Goal: Information Seeking & Learning: Check status

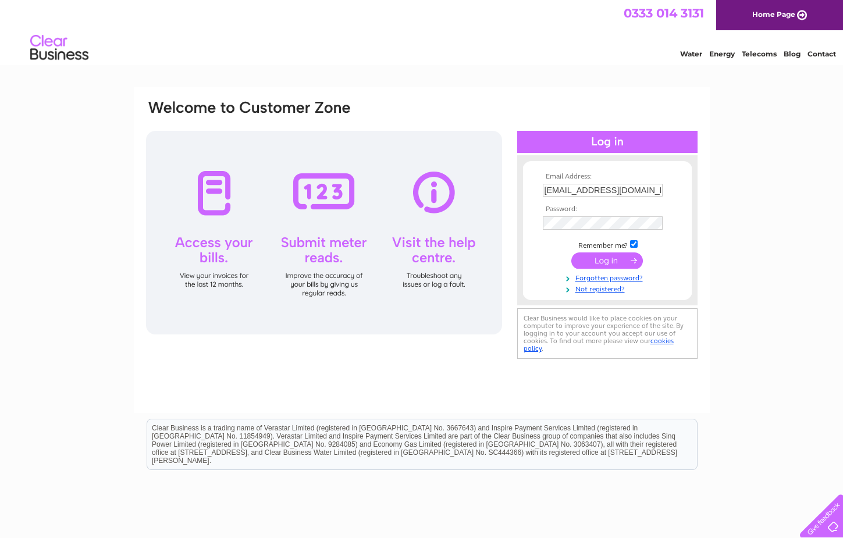
click at [593, 258] on input "submit" at bounding box center [607, 260] width 72 height 16
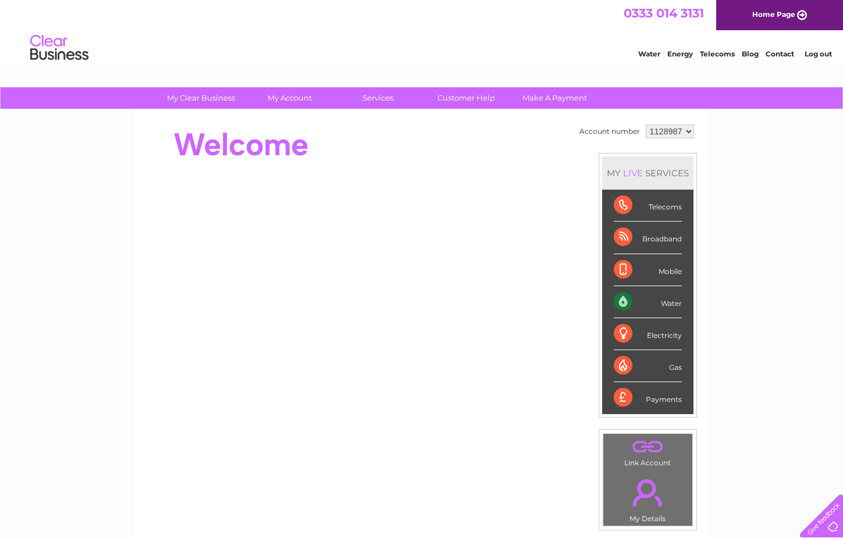
drag, startPoint x: 759, startPoint y: 183, endPoint x: 754, endPoint y: 173, distance: 11.5
drag, startPoint x: 754, startPoint y: 173, endPoint x: 752, endPoint y: 163, distance: 10.2
click at [752, 163] on div "My Clear Business Login Details My Details My Preferences Link Account My Accou…" at bounding box center [421, 414] width 843 height 654
click at [742, 162] on div "My Clear Business Login Details My Details My Preferences Link Account My Accou…" at bounding box center [421, 414] width 843 height 654
click at [736, 152] on div "My Clear Business Login Details My Details My Preferences Link Account My Accou…" at bounding box center [421, 414] width 843 height 654
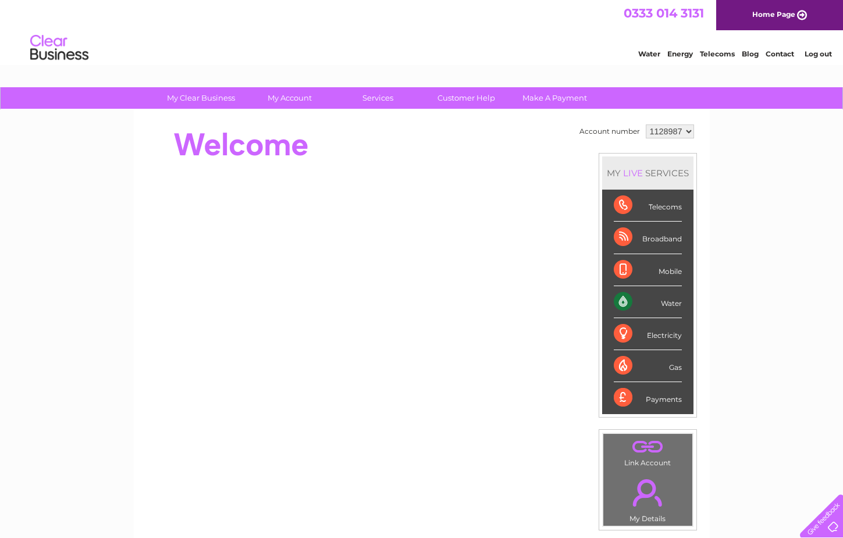
click at [747, 149] on div "My Clear Business Login Details My Details My Preferences Link Account My Accou…" at bounding box center [421, 414] width 843 height 654
click at [646, 124] on select "1128987" at bounding box center [670, 131] width 48 height 14
drag, startPoint x: 663, startPoint y: 131, endPoint x: 719, endPoint y: 145, distance: 58.0
click at [729, 133] on div "My Clear Business Login Details My Details My Preferences Link Account My Accou…" at bounding box center [421, 414] width 843 height 654
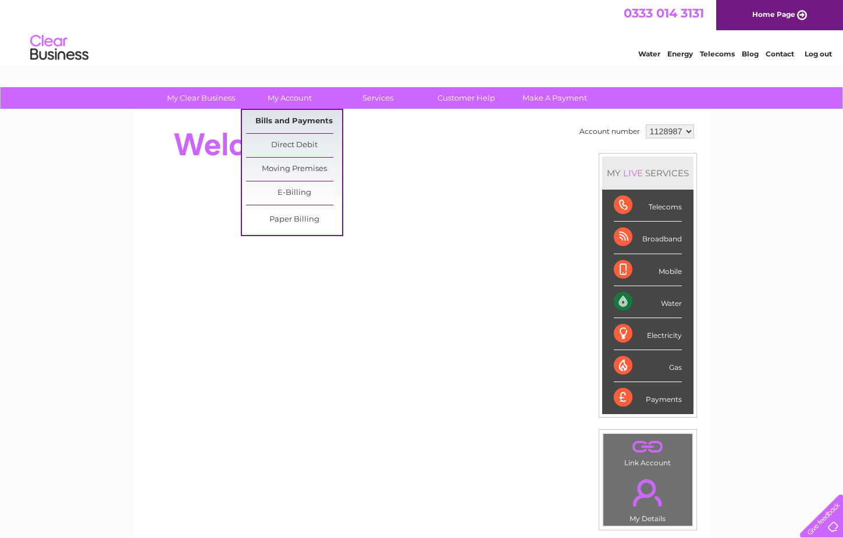
click at [286, 119] on link "Bills and Payments" at bounding box center [294, 121] width 96 height 23
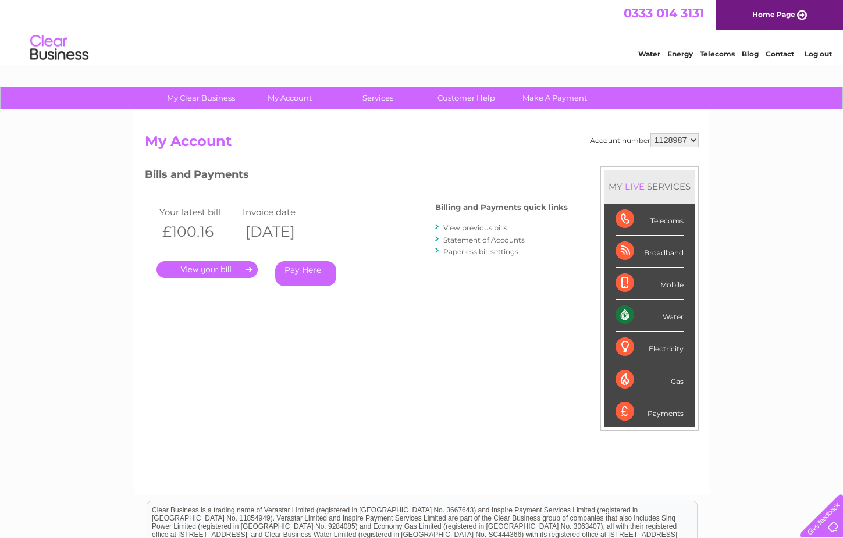
click at [212, 265] on link "." at bounding box center [206, 269] width 101 height 17
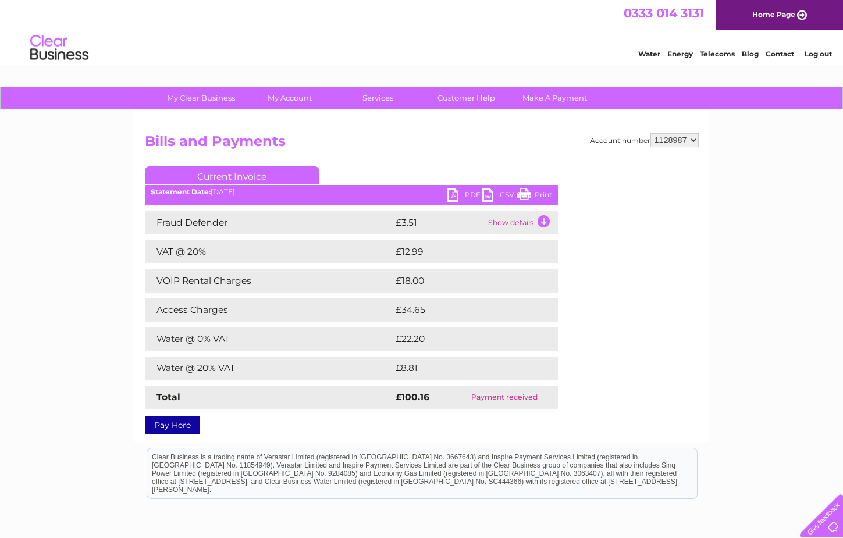
drag, startPoint x: 381, startPoint y: 283, endPoint x: 441, endPoint y: 281, distance: 60.5
click at [441, 281] on tr "VOIP Rental Charges £18.00" at bounding box center [351, 280] width 413 height 23
click at [404, 153] on h2 "Bills and Payments" at bounding box center [422, 144] width 554 height 22
click at [99, 156] on div "My Clear Business Login Details My Details My Preferences Link Account My Accou…" at bounding box center [421, 364] width 843 height 554
click at [95, 147] on div "My Clear Business Login Details My Details My Preferences Link Account My Accou…" at bounding box center [421, 364] width 843 height 554
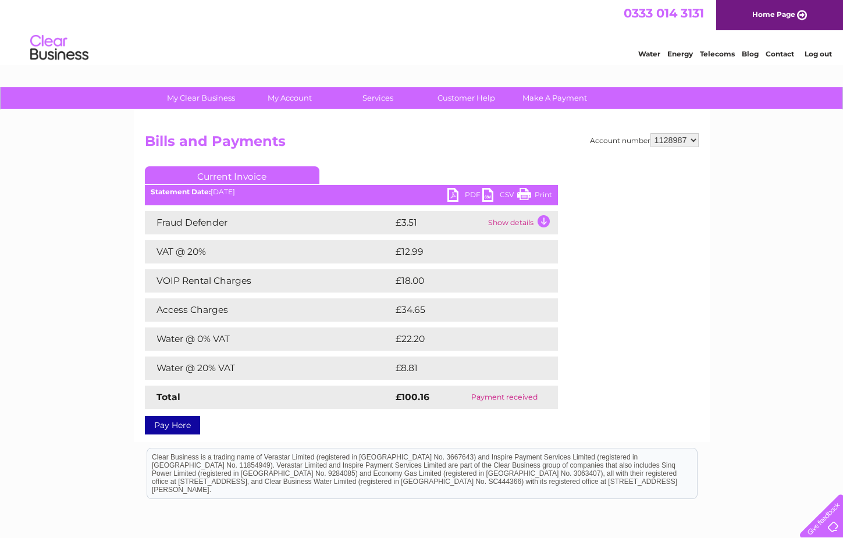
click at [90, 145] on div "My Clear Business Login Details My Details My Preferences Link Account My Accou…" at bounding box center [421, 364] width 843 height 554
click at [87, 151] on div "My Clear Business Login Details My Details My Preferences Link Account My Accou…" at bounding box center [421, 364] width 843 height 554
click at [72, 172] on div "My Clear Business Login Details My Details My Preferences Link Account My Accou…" at bounding box center [421, 364] width 843 height 554
click at [56, 163] on div "My Clear Business Login Details My Details My Preferences Link Account My Accou…" at bounding box center [421, 364] width 843 height 554
click at [69, 171] on div "My Clear Business Login Details My Details My Preferences Link Account My Accou…" at bounding box center [421, 364] width 843 height 554
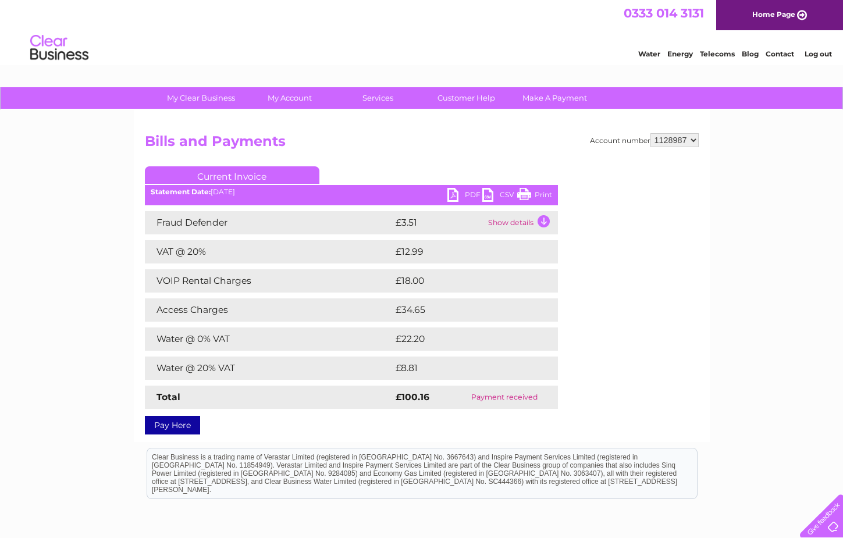
drag, startPoint x: 111, startPoint y: 188, endPoint x: 87, endPoint y: 176, distance: 27.1
click at [104, 185] on div "My Clear Business Login Details My Details My Preferences Link Account My Accou…" at bounding box center [421, 364] width 843 height 554
click at [87, 176] on div "My Clear Business Login Details My Details My Preferences Link Account My Accou…" at bounding box center [421, 364] width 843 height 554
click at [80, 176] on div "My Clear Business Login Details My Details My Preferences Link Account My Accou…" at bounding box center [421, 364] width 843 height 554
click at [76, 175] on div "My Clear Business Login Details My Details My Preferences Link Account My Accou…" at bounding box center [421, 364] width 843 height 554
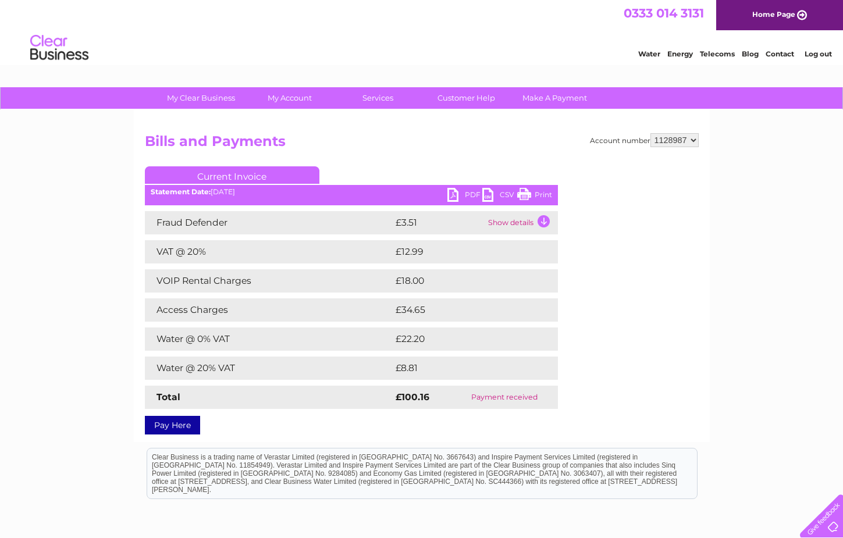
click at [63, 170] on div "My Clear Business Login Details My Details My Preferences Link Account My Accou…" at bounding box center [421, 364] width 843 height 554
click at [543, 221] on td "Show details" at bounding box center [521, 222] width 73 height 23
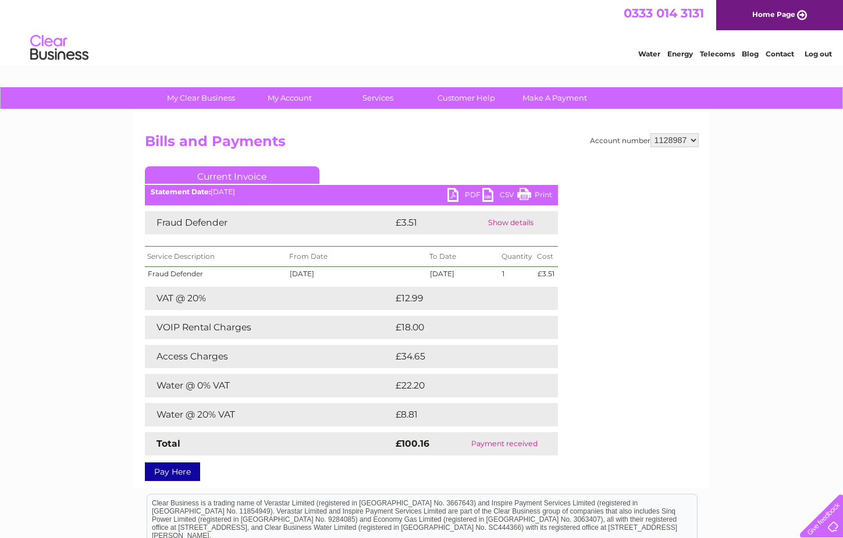
drag, startPoint x: 103, startPoint y: 251, endPoint x: 97, endPoint y: 248, distance: 6.3
click at [96, 247] on div "My Clear Business Login Details My Details My Preferences Link Account My Accou…" at bounding box center [421, 387] width 843 height 600
click at [83, 243] on div "My Clear Business Login Details My Details My Preferences Link Account My Accou…" at bounding box center [421, 387] width 843 height 600
click at [69, 227] on div "My Clear Business Login Details My Details My Preferences Link Account My Accou…" at bounding box center [421, 387] width 843 height 600
click at [825, 527] on div at bounding box center [819, 514] width 48 height 48
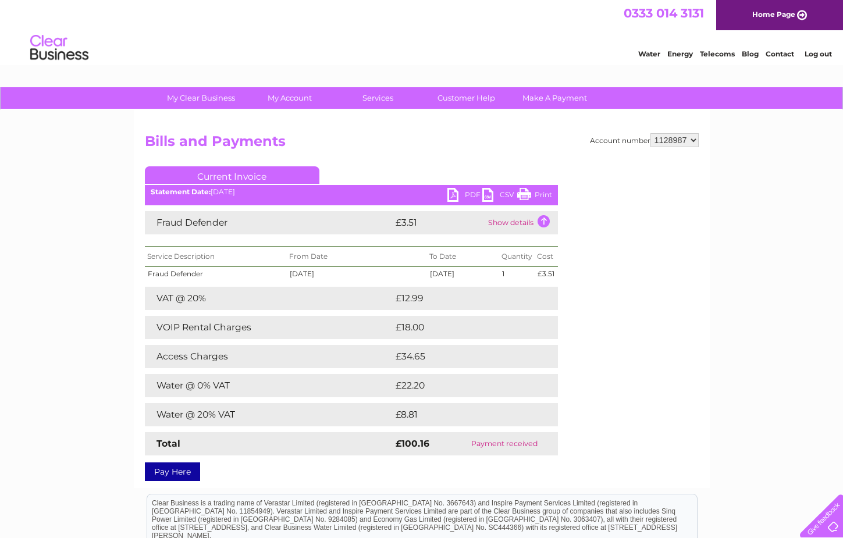
click at [489, 44] on div "Water Energy Telecoms Blog Contact Log out" at bounding box center [421, 49] width 843 height 38
click at [450, 49] on div "Water Energy Telecoms Blog Contact Log out" at bounding box center [421, 49] width 843 height 38
drag, startPoint x: 394, startPoint y: 43, endPoint x: 348, endPoint y: 48, distance: 45.6
click at [373, 47] on div "Water Energy Telecoms Blog Contact Log out" at bounding box center [421, 49] width 843 height 38
click at [303, 50] on div "Water Energy Telecoms Blog Contact Log out" at bounding box center [421, 49] width 843 height 38
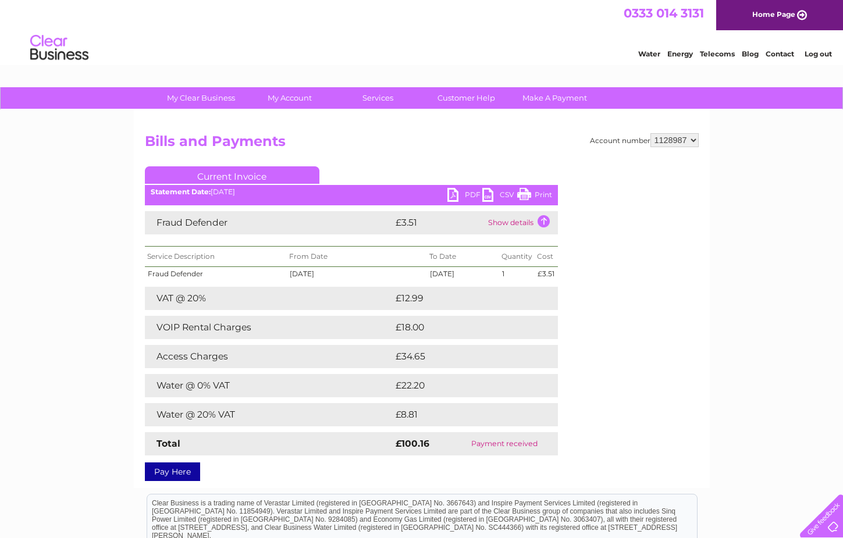
click at [273, 55] on div "Water Energy Telecoms Blog Contact Log out" at bounding box center [421, 49] width 843 height 38
click at [34, 222] on div "My Clear Business Login Details My Details My Preferences Link Account My Accou…" at bounding box center [421, 387] width 843 height 600
drag, startPoint x: 34, startPoint y: 206, endPoint x: 31, endPoint y: 196, distance: 10.7
click at [30, 195] on div "My Clear Business Login Details My Details My Preferences Link Account My Accou…" at bounding box center [421, 387] width 843 height 600
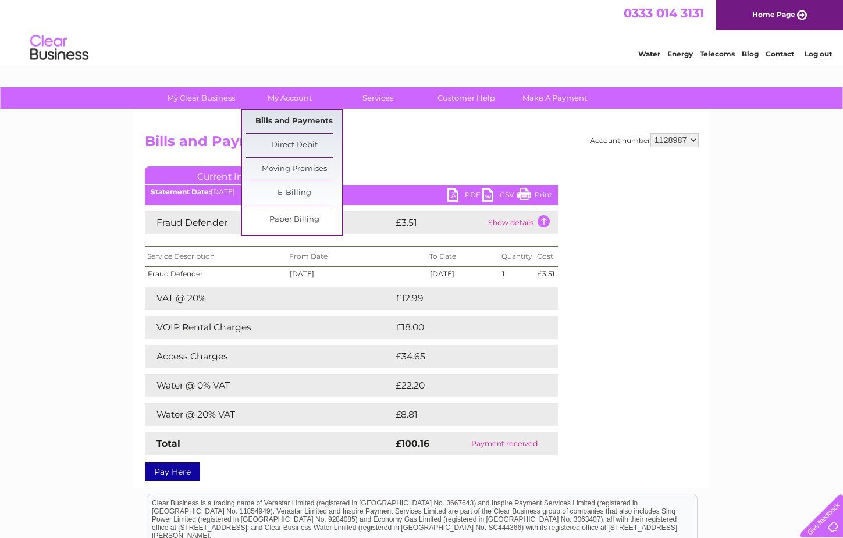
click at [286, 122] on link "Bills and Payments" at bounding box center [294, 121] width 96 height 23
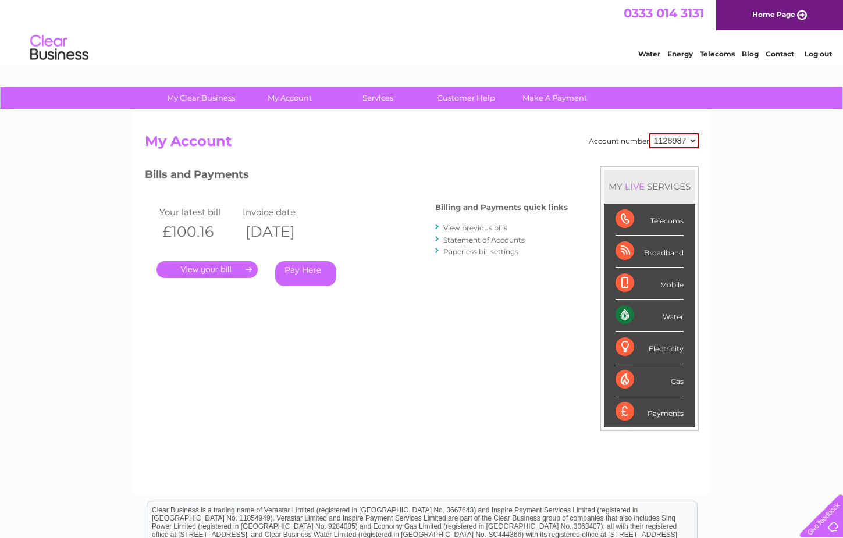
click at [491, 230] on link "View previous bills" at bounding box center [475, 227] width 64 height 9
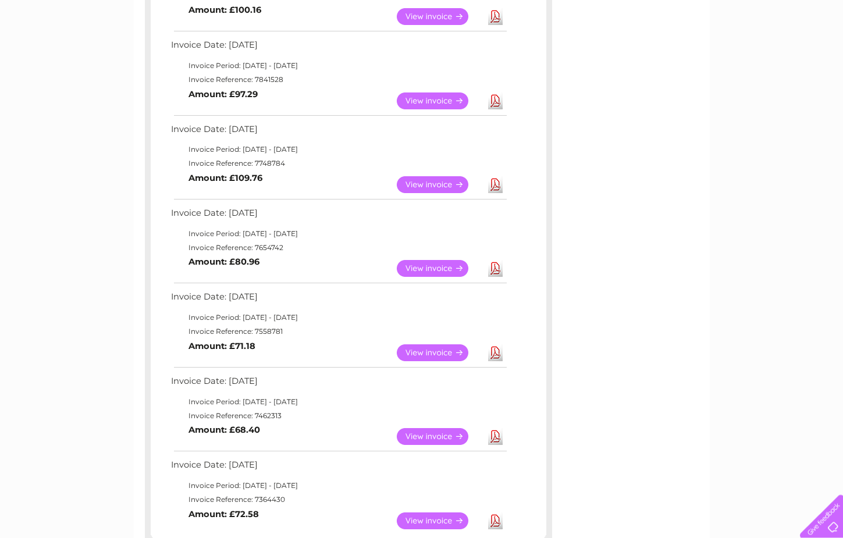
scroll to position [356, 0]
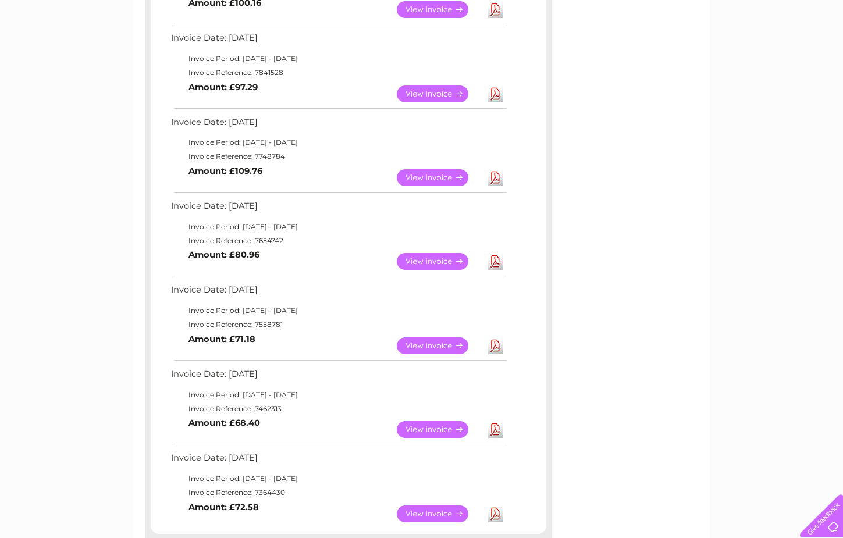
click at [427, 344] on link "View" at bounding box center [439, 345] width 85 height 17
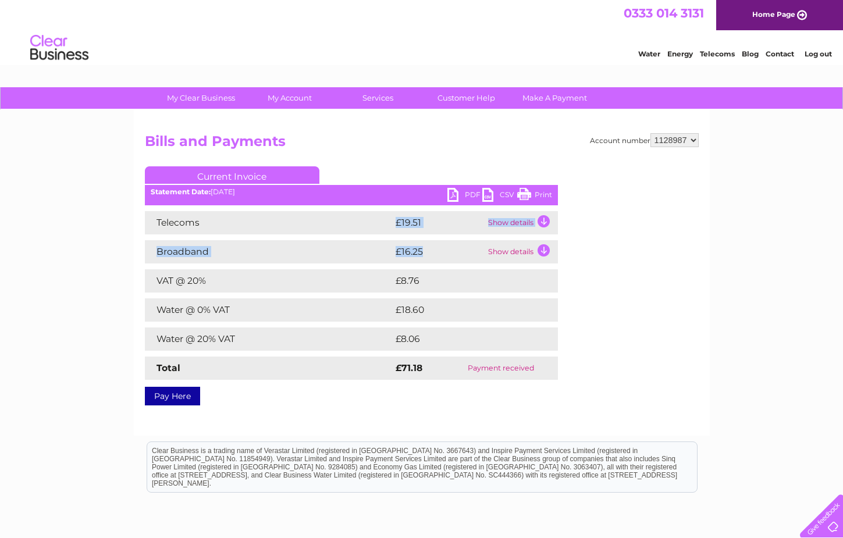
drag, startPoint x: 429, startPoint y: 251, endPoint x: 390, endPoint y: 222, distance: 49.4
click at [390, 222] on div "Telecoms £19.51 Show details Landline Call Charges £0.00 Your call itemisation …" at bounding box center [351, 295] width 413 height 169
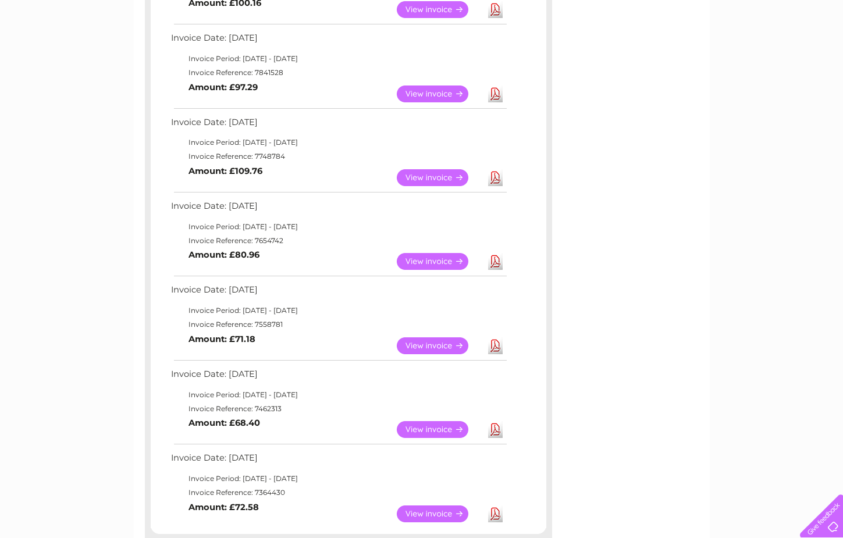
click at [419, 258] on link "View" at bounding box center [439, 261] width 85 height 17
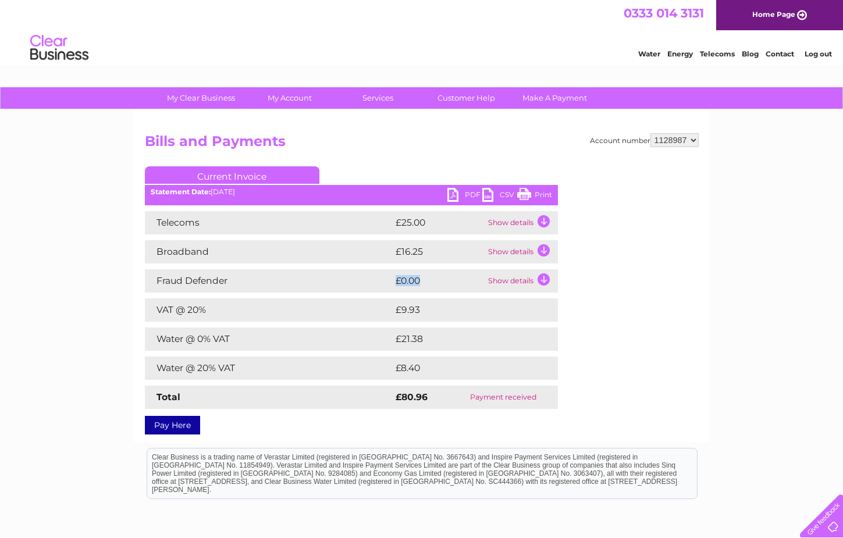
drag, startPoint x: 407, startPoint y: 278, endPoint x: 370, endPoint y: 278, distance: 36.6
click at [378, 278] on tr "Fraud Defender £0.00 Show details" at bounding box center [351, 280] width 413 height 23
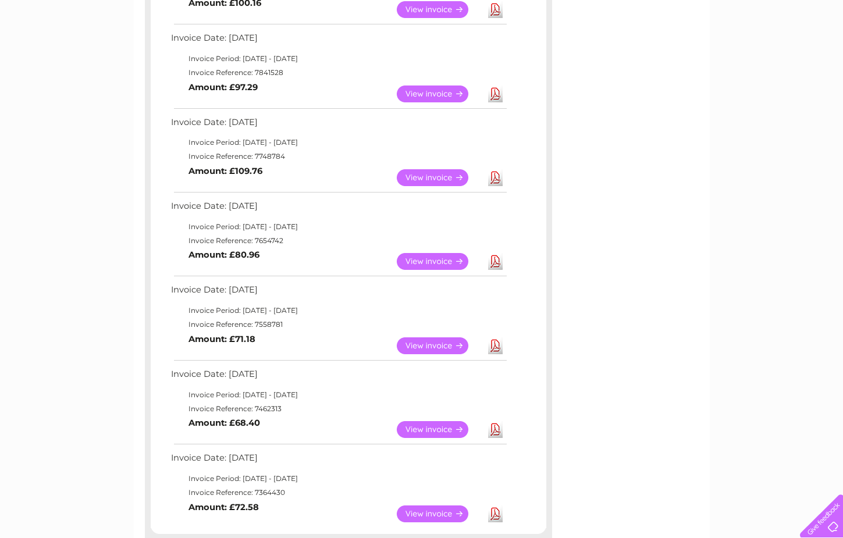
click at [425, 175] on link "View" at bounding box center [439, 177] width 85 height 17
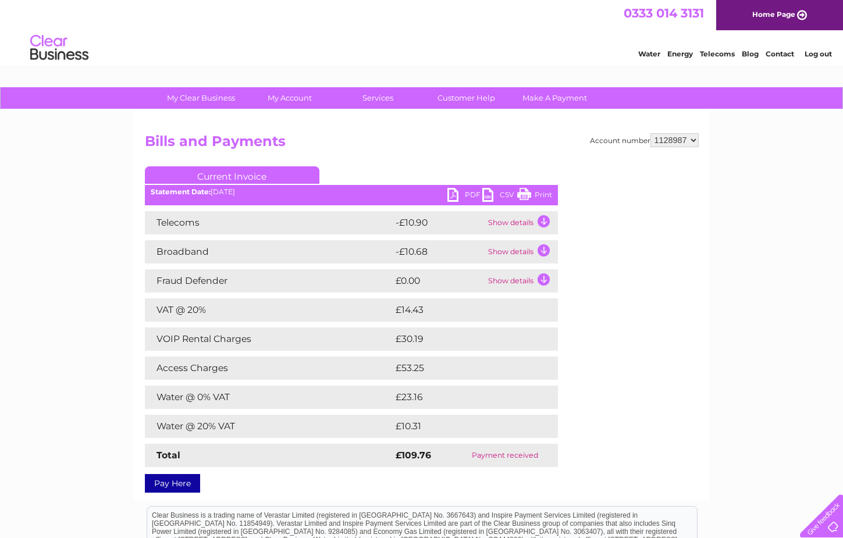
click at [616, 322] on div "Account number 1128987 Bills and Payments Current Invoice PDF CSV Print" at bounding box center [422, 310] width 554 height 355
click at [613, 327] on div "Account number 1128987 Bills and Payments Current Invoice PDF CSV Print" at bounding box center [422, 310] width 554 height 355
click at [611, 322] on div "Account number 1128987 Bills and Payments Current Invoice PDF CSV Print" at bounding box center [422, 310] width 554 height 355
drag, startPoint x: 119, startPoint y: 210, endPoint x: 117, endPoint y: 201, distance: 8.9
drag, startPoint x: 117, startPoint y: 201, endPoint x: 108, endPoint y: 194, distance: 11.6
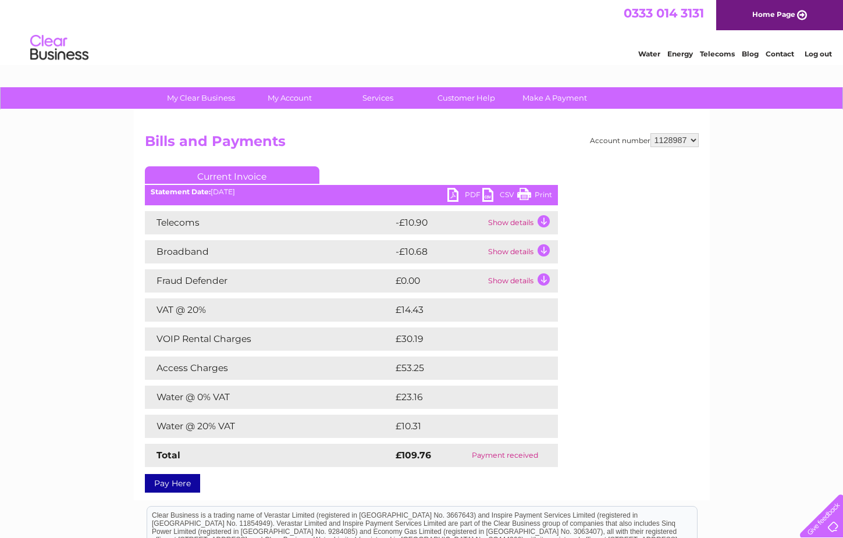
click at [106, 192] on div "My Clear Business Login Details My Details My Preferences Link Account My Accou…" at bounding box center [421, 393] width 843 height 612
drag, startPoint x: 390, startPoint y: 132, endPoint x: 373, endPoint y: 123, distance: 19.0
click at [373, 123] on div "Account number 1128987 Bills and Payments Current Invoice PDF CSV Print" at bounding box center [422, 305] width 576 height 390
drag, startPoint x: 338, startPoint y: 47, endPoint x: 301, endPoint y: 49, distance: 37.8
click at [291, 49] on div "Water Energy Telecoms Blog Contact Log out" at bounding box center [421, 49] width 843 height 38
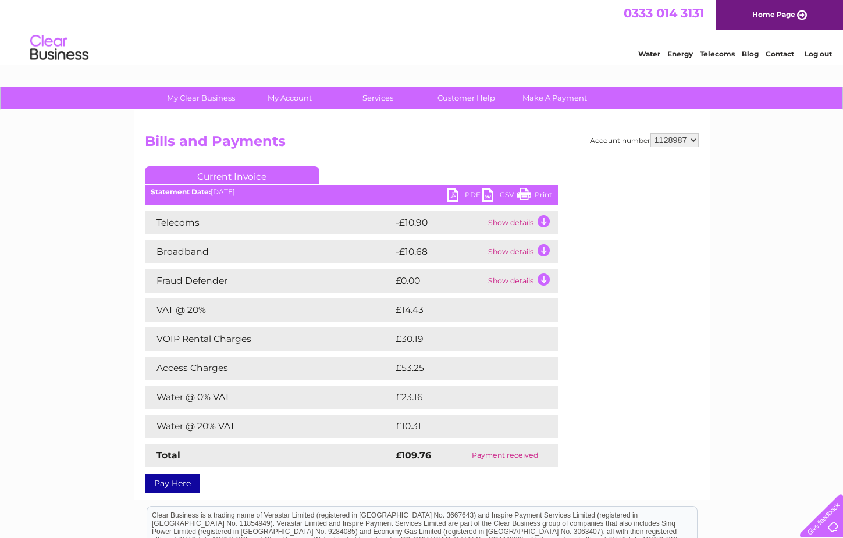
click at [272, 49] on div "Water Energy Telecoms Blog Contact Log out" at bounding box center [421, 49] width 843 height 38
click at [174, 37] on div "Water Energy Telecoms Blog Contact Log out" at bounding box center [421, 49] width 843 height 38
drag, startPoint x: 187, startPoint y: 28, endPoint x: 176, endPoint y: 26, distance: 11.3
click at [174, 24] on div "0333 014 3131 Home Page" at bounding box center [421, 15] width 843 height 30
click at [42, 17] on div "0333 014 3131 Home Page" at bounding box center [421, 15] width 843 height 30
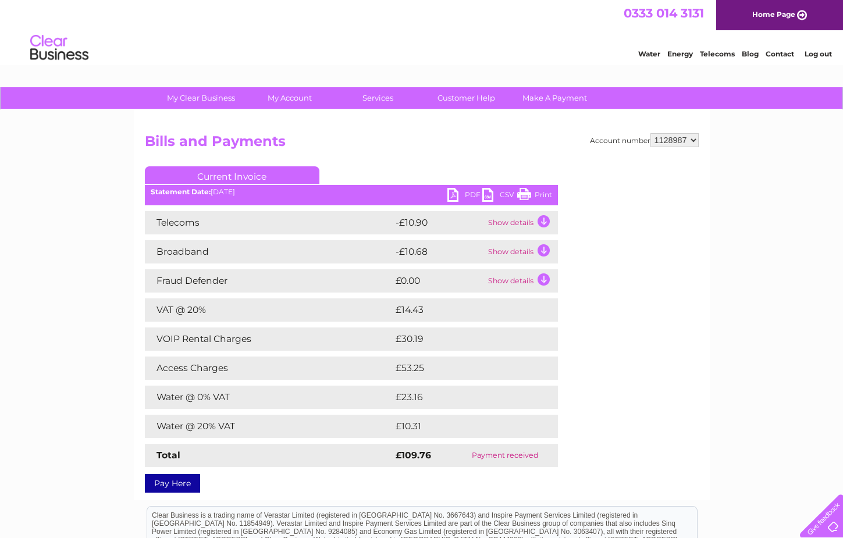
drag, startPoint x: 5, startPoint y: 51, endPoint x: 3, endPoint y: 57, distance: 6.8
click at [6, 40] on div "Water Energy Telecoms Blog Contact Log out" at bounding box center [421, 49] width 843 height 38
click at [7, 30] on div "0333 014 3131 Home Page" at bounding box center [421, 15] width 843 height 30
click at [322, 45] on div "Water Energy Telecoms Blog Contact Log out" at bounding box center [421, 49] width 843 height 38
click at [114, 215] on div "My Clear Business Login Details My Details My Preferences Link Account My Accou…" at bounding box center [421, 393] width 843 height 612
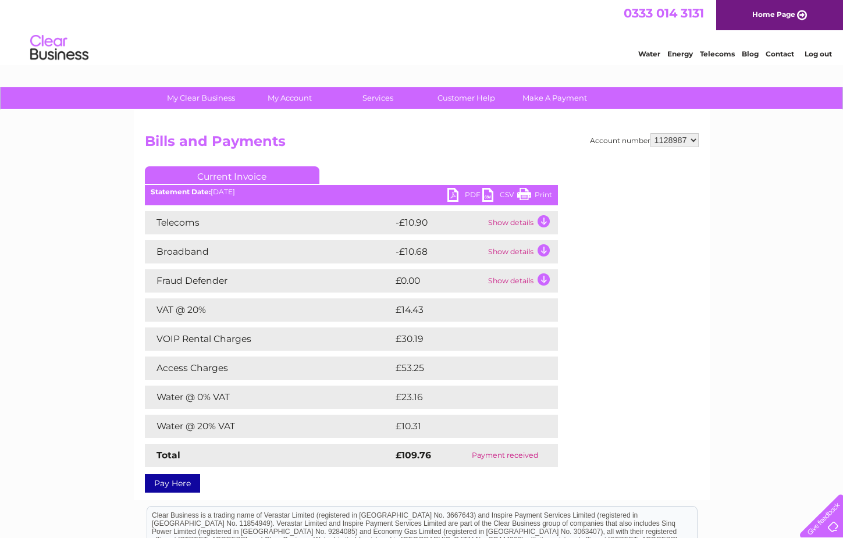
click at [105, 213] on div "My Clear Business Login Details My Details My Preferences Link Account My Accou…" at bounding box center [421, 393] width 843 height 612
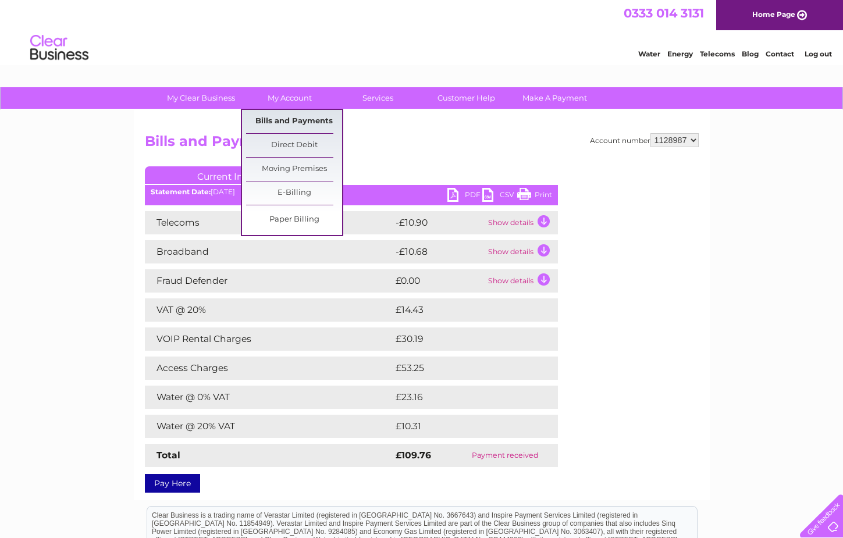
click at [291, 119] on link "Bills and Payments" at bounding box center [294, 121] width 96 height 23
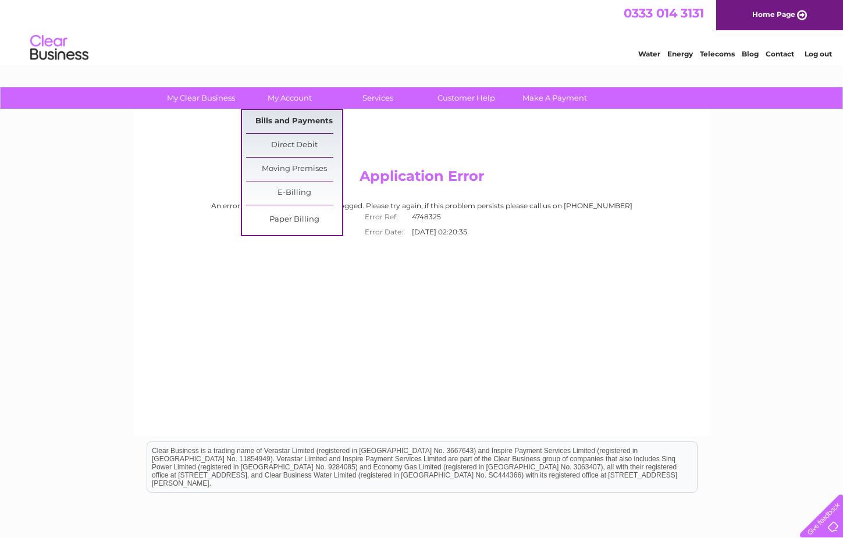
click at [291, 118] on link "Bills and Payments" at bounding box center [294, 121] width 96 height 23
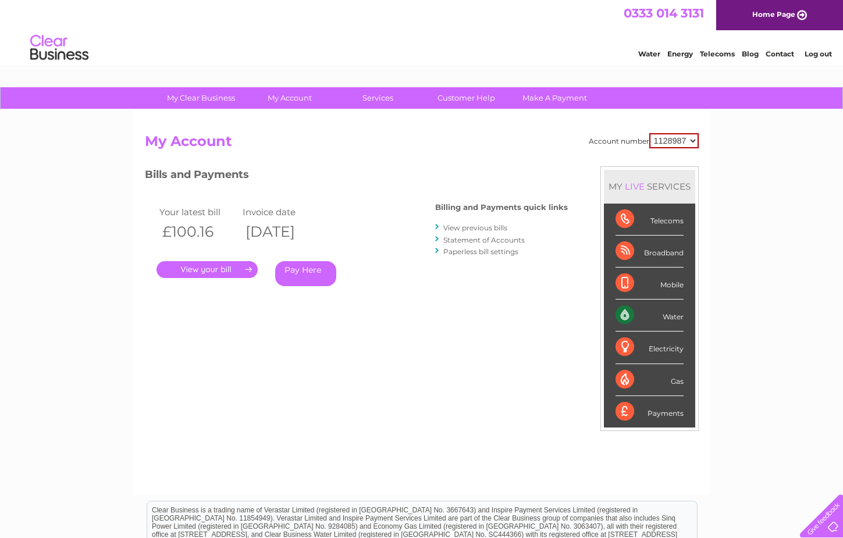
click at [192, 270] on link "." at bounding box center [206, 269] width 101 height 17
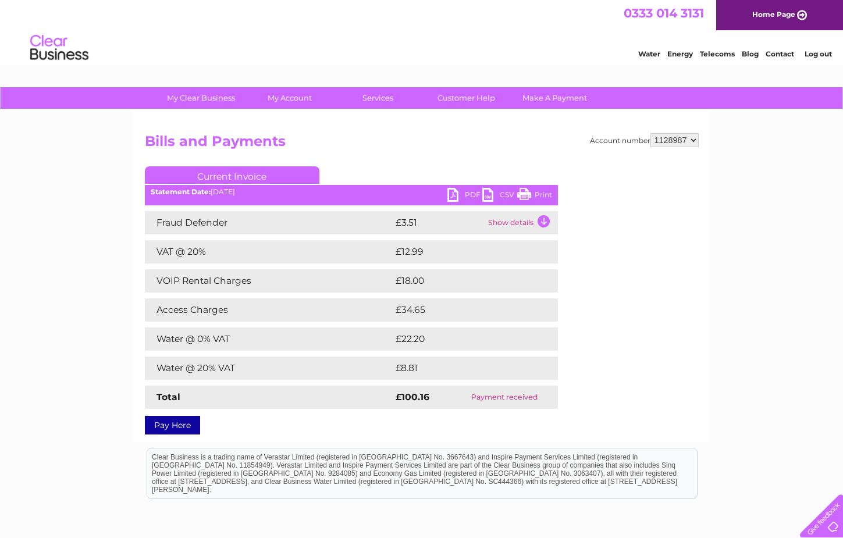
click at [420, 143] on h2 "Bills and Payments" at bounding box center [422, 144] width 554 height 22
drag, startPoint x: 352, startPoint y: 51, endPoint x: 345, endPoint y: 49, distance: 6.5
click at [329, 49] on div "Water Energy Telecoms Blog Contact Log out" at bounding box center [421, 49] width 843 height 38
click at [306, 48] on div "Water Energy Telecoms Blog Contact Log out" at bounding box center [421, 49] width 843 height 38
click at [283, 45] on div "Water Energy Telecoms Blog Contact Log out" at bounding box center [421, 49] width 843 height 38
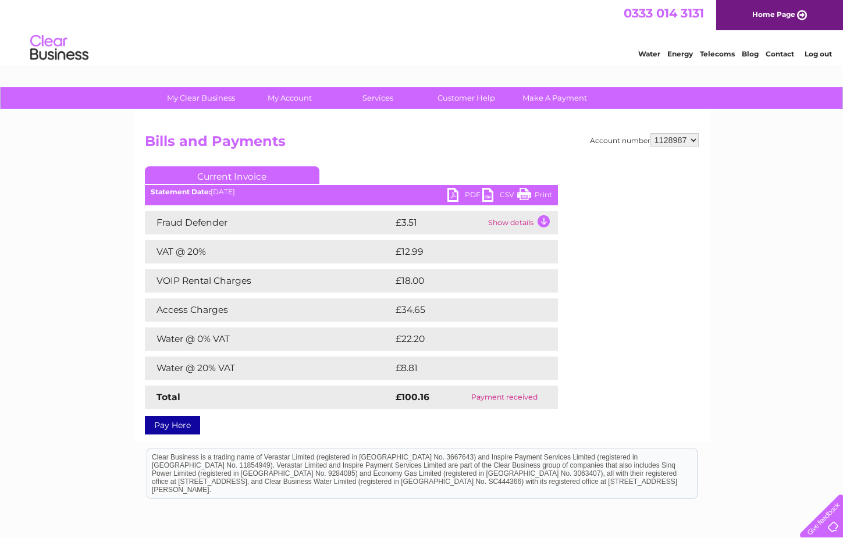
drag, startPoint x: 349, startPoint y: 143, endPoint x: 337, endPoint y: 118, distance: 27.6
click at [313, 47] on div "Water Energy Telecoms Blog Contact Log out" at bounding box center [421, 49] width 843 height 38
drag, startPoint x: 301, startPoint y: 44, endPoint x: 274, endPoint y: 42, distance: 26.8
click at [274, 42] on div "Water Energy Telecoms Blog Contact Log out" at bounding box center [421, 49] width 843 height 38
drag, startPoint x: 145, startPoint y: 140, endPoint x: 137, endPoint y: 140, distance: 7.6
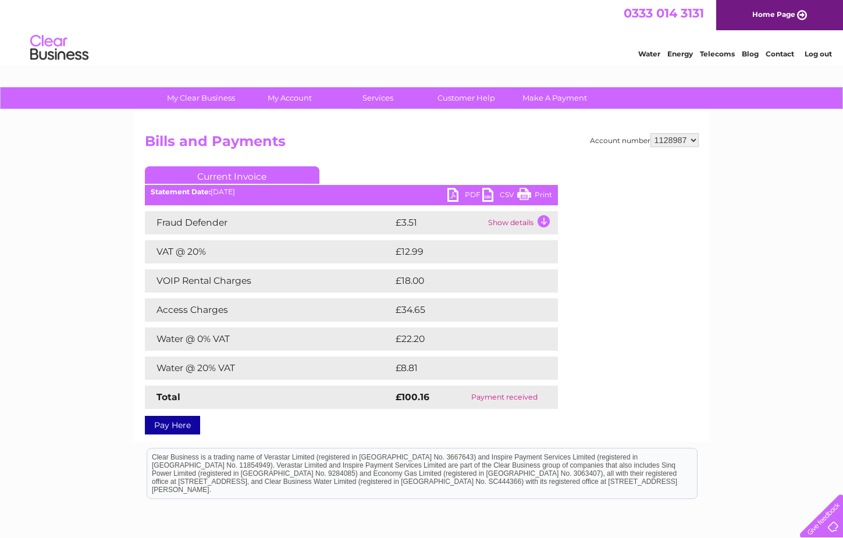
click at [137, 140] on div "Account number 1128987 Bills and Payments Current Invoice PDF CSV Print" at bounding box center [422, 276] width 576 height 332
click at [130, 140] on div "My Clear Business Login Details My Details My Preferences Link Account My Accou…" at bounding box center [421, 364] width 843 height 554
click at [126, 136] on div "My Clear Business Login Details My Details My Preferences Link Account My Accou…" at bounding box center [421, 364] width 843 height 554
drag, startPoint x: 200, startPoint y: 136, endPoint x: 192, endPoint y: 136, distance: 7.6
click at [192, 136] on h2 "Bills and Payments" at bounding box center [422, 144] width 554 height 22
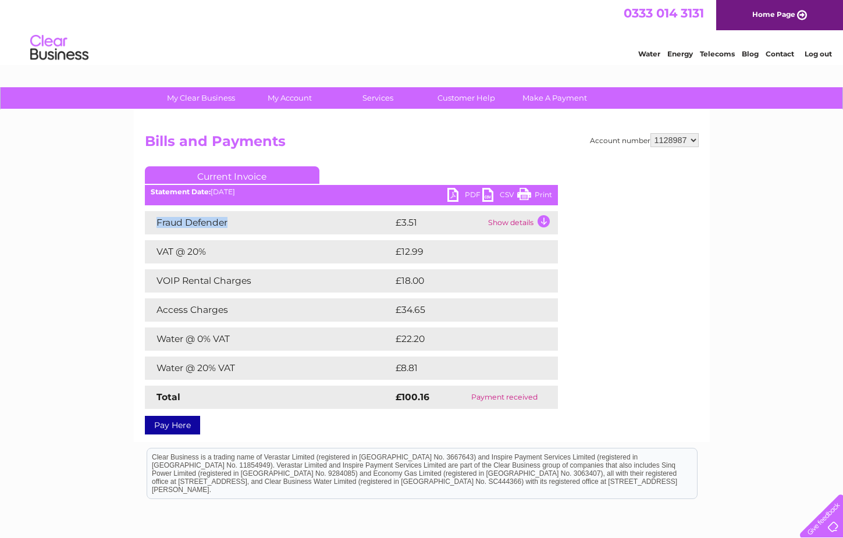
drag, startPoint x: 158, startPoint y: 223, endPoint x: 229, endPoint y: 222, distance: 71.5
click at [229, 222] on td "Fraud Defender" at bounding box center [269, 222] width 248 height 23
click at [237, 225] on td "Fraud Defender" at bounding box center [269, 222] width 248 height 23
drag, startPoint x: 242, startPoint y: 221, endPoint x: 149, endPoint y: 221, distance: 93.0
click at [149, 221] on td "Fraud Defender" at bounding box center [269, 222] width 248 height 23
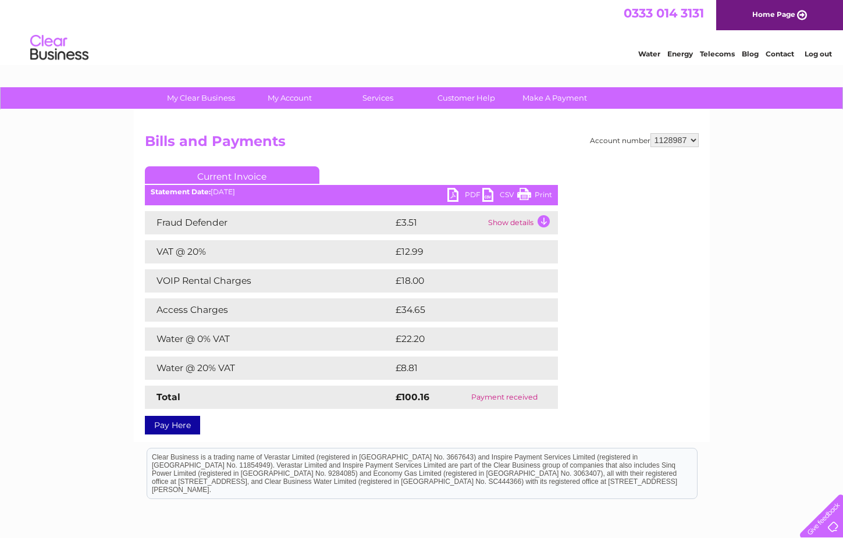
click at [269, 230] on td "Fraud Defender" at bounding box center [269, 222] width 248 height 23
drag, startPoint x: 376, startPoint y: 222, endPoint x: 437, endPoint y: 222, distance: 60.5
click at [437, 222] on tr "Fraud Defender £3.51 Show details" at bounding box center [351, 222] width 413 height 23
drag, startPoint x: 383, startPoint y: 306, endPoint x: 438, endPoint y: 312, distance: 55.5
click at [438, 312] on tr "Access Charges £34.65" at bounding box center [351, 309] width 413 height 23
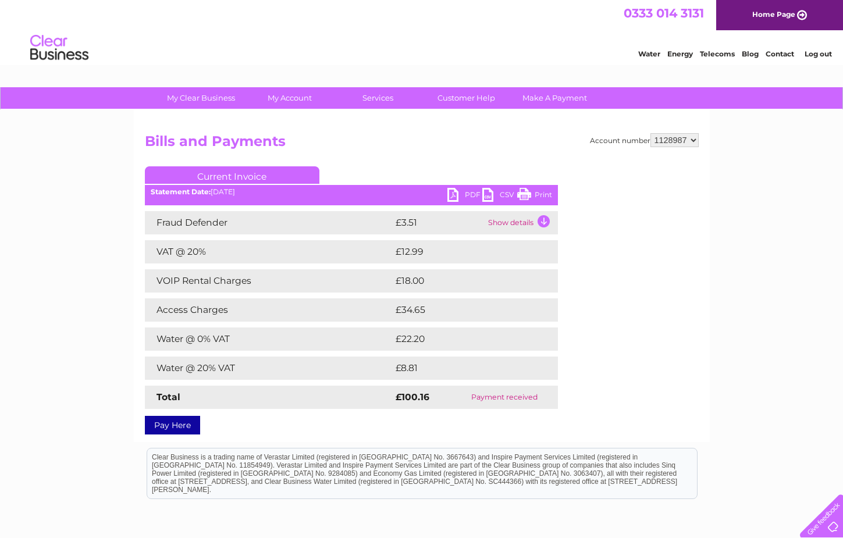
click at [392, 306] on td "Access Charges" at bounding box center [269, 309] width 248 height 23
click at [398, 281] on td "£18.00" at bounding box center [463, 280] width 141 height 23
click at [409, 148] on h2 "Bills and Payments" at bounding box center [422, 144] width 554 height 22
click at [293, 58] on div "Water Energy Telecoms Blog Contact Log out" at bounding box center [421, 49] width 843 height 38
click at [243, 46] on div "Water Energy Telecoms Blog Contact Log out" at bounding box center [421, 49] width 843 height 38
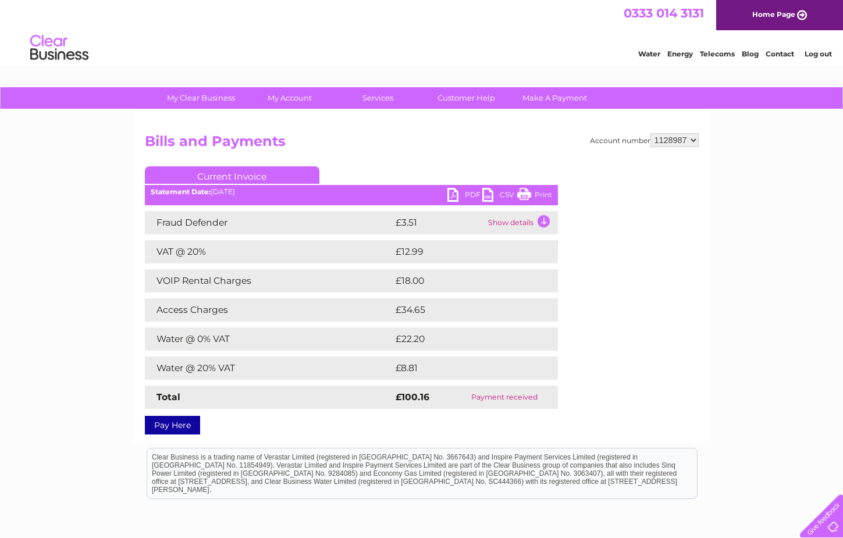
click at [137, 140] on div "Account number 1128987 Bills and Payments Current Invoice PDF CSV Print" at bounding box center [422, 276] width 576 height 332
drag, startPoint x: 145, startPoint y: 141, endPoint x: 301, endPoint y: 148, distance: 156.6
click at [301, 148] on h2 "Bills and Payments" at bounding box center [422, 144] width 554 height 22
drag, startPoint x: 359, startPoint y: 126, endPoint x: 345, endPoint y: 94, distance: 34.4
drag, startPoint x: 303, startPoint y: 44, endPoint x: 289, endPoint y: 48, distance: 14.5
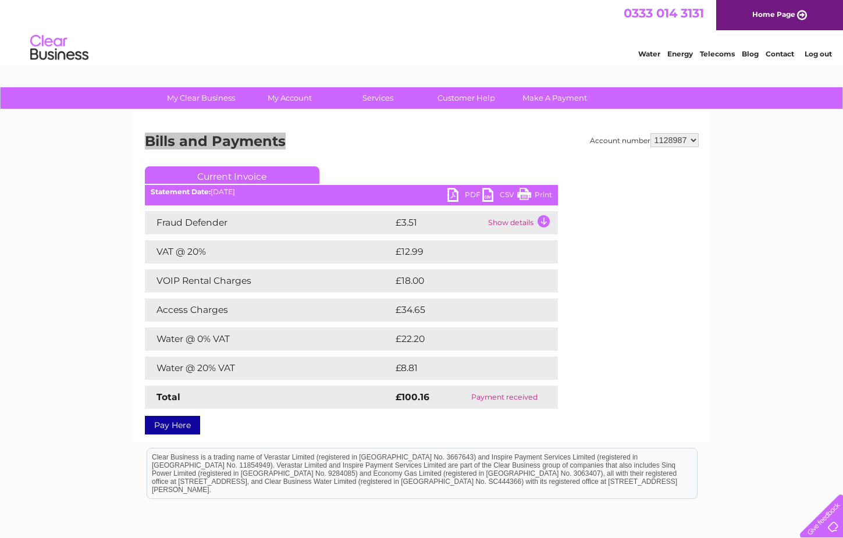
click at [277, 49] on div "Water Energy Telecoms Blog Contact Log out" at bounding box center [421, 49] width 843 height 38
click at [359, 48] on div "Water Energy Telecoms Blog Contact Log out" at bounding box center [421, 49] width 843 height 38
drag, startPoint x: 386, startPoint y: 47, endPoint x: 375, endPoint y: 47, distance: 11.1
click at [373, 45] on div "Water Energy Telecoms Blog Contact Log out" at bounding box center [421, 49] width 843 height 38
click at [378, 47] on div "Water Energy Telecoms Blog Contact Log out" at bounding box center [421, 49] width 843 height 38
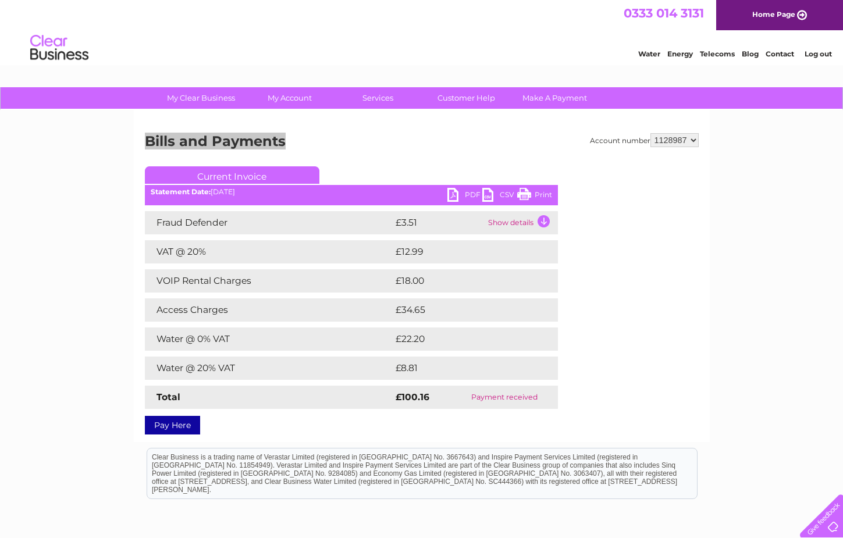
click at [380, 47] on div "Water Energy Telecoms Blog Contact Log out" at bounding box center [421, 49] width 843 height 38
click at [423, 41] on div "Water Energy Telecoms Blog Contact Log out" at bounding box center [421, 49] width 843 height 38
drag, startPoint x: 421, startPoint y: 41, endPoint x: 368, endPoint y: 37, distance: 53.1
click at [408, 41] on div "Water Energy Telecoms Blog Contact Log out" at bounding box center [421, 49] width 843 height 38
click at [368, 37] on div "Water Energy Telecoms Blog Contact Log out" at bounding box center [421, 49] width 843 height 38
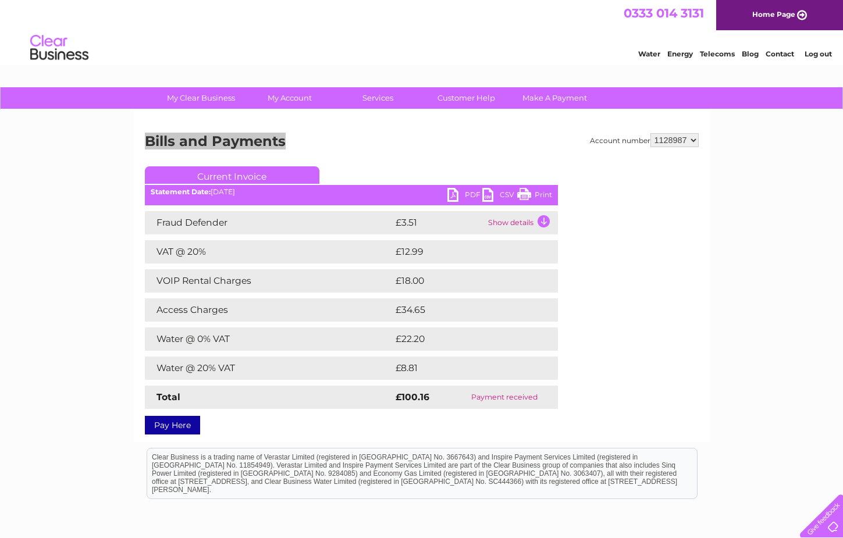
drag, startPoint x: 377, startPoint y: 47, endPoint x: 326, endPoint y: 46, distance: 51.2
click at [361, 47] on div "Water Energy Telecoms Blog Contact Log out" at bounding box center [421, 49] width 843 height 38
click at [326, 44] on div "Water Energy Telecoms Blog Contact Log out" at bounding box center [421, 49] width 843 height 38
click at [443, 35] on div "Water Energy Telecoms Blog Contact Log out" at bounding box center [421, 49] width 843 height 38
drag, startPoint x: 433, startPoint y: 41, endPoint x: 427, endPoint y: 38, distance: 6.3
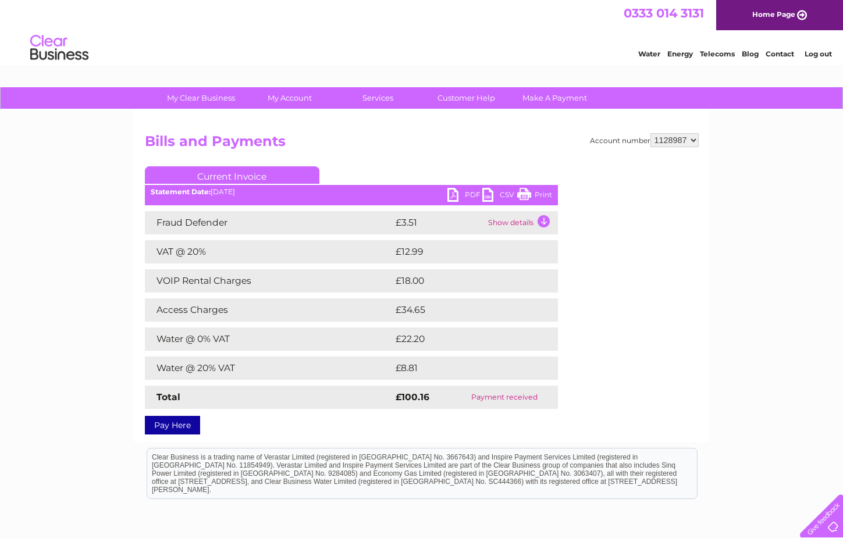
click at [425, 37] on div "Water Energy Telecoms Blog Contact Log out" at bounding box center [421, 49] width 843 height 38
click at [419, 35] on div "Water Energy Telecoms Blog Contact Log out" at bounding box center [421, 49] width 843 height 38
click at [474, 35] on div "Water Energy Telecoms Blog Contact Log out" at bounding box center [421, 49] width 843 height 38
click at [458, 35] on div "Water Energy Telecoms Blog Contact Log out" at bounding box center [421, 49] width 843 height 38
drag, startPoint x: 446, startPoint y: 40, endPoint x: 431, endPoint y: 38, distance: 15.2
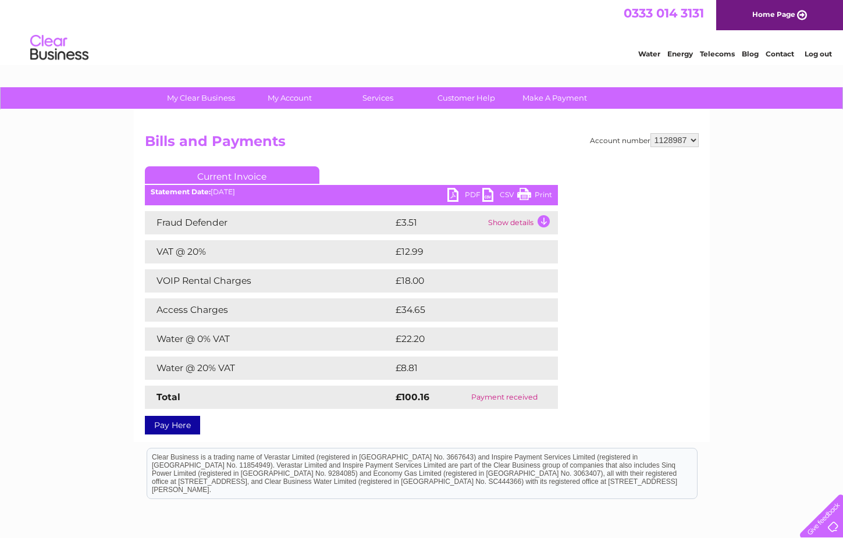
click at [429, 37] on div "Water Energy Telecoms Blog Contact Log out" at bounding box center [421, 49] width 843 height 38
click at [409, 40] on div "Water Energy Telecoms Blog Contact Log out" at bounding box center [421, 49] width 843 height 38
drag, startPoint x: 372, startPoint y: 39, endPoint x: 365, endPoint y: 39, distance: 7.0
drag, startPoint x: 365, startPoint y: 39, endPoint x: 358, endPoint y: 37, distance: 7.2
click at [358, 37] on div "Water Energy Telecoms Blog Contact Log out" at bounding box center [421, 49] width 843 height 38
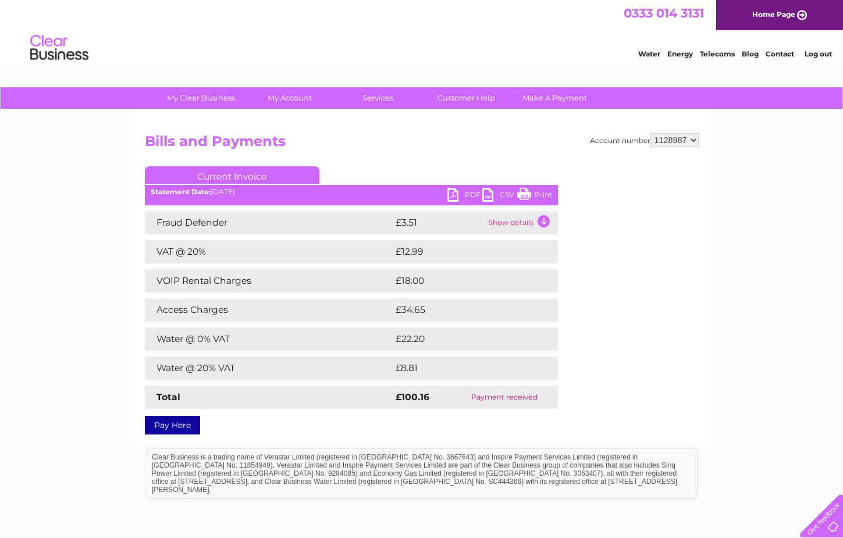
drag, startPoint x: 351, startPoint y: 42, endPoint x: 345, endPoint y: 45, distance: 6.3
click at [342, 45] on div "Water Energy Telecoms Blog Contact Log out" at bounding box center [421, 49] width 843 height 38
click at [320, 42] on div "Water Energy Telecoms Blog Contact Log out" at bounding box center [421, 49] width 843 height 38
click at [294, 39] on div "Water Energy Telecoms Blog Contact Log out" at bounding box center [421, 49] width 843 height 38
drag, startPoint x: 392, startPoint y: 65, endPoint x: 384, endPoint y: 60, distance: 8.6
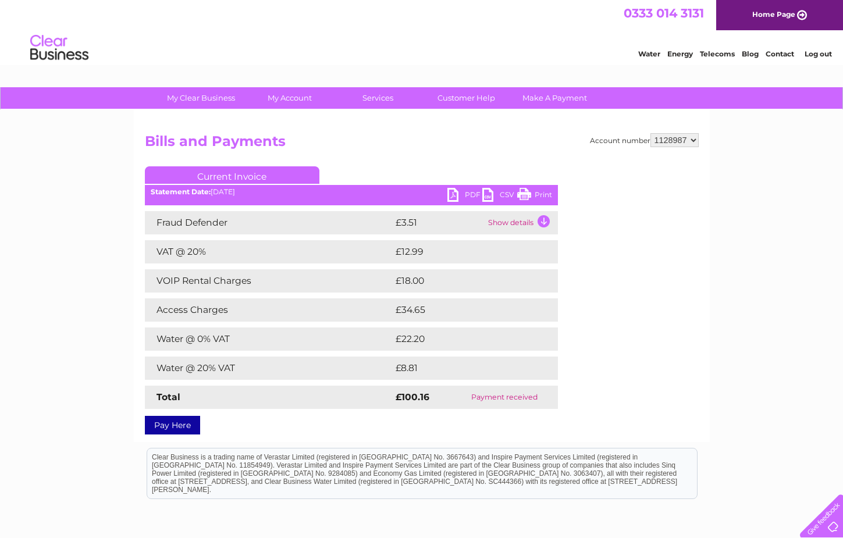
click at [380, 57] on div "Water Energy Telecoms Blog Contact Log out" at bounding box center [421, 49] width 843 height 38
drag, startPoint x: 459, startPoint y: 47, endPoint x: 451, endPoint y: 47, distance: 8.7
click at [444, 47] on div "Water Energy Telecoms Blog Contact Log out" at bounding box center [421, 49] width 843 height 38
click at [467, 44] on div "Water Energy Telecoms Blog Contact Log out" at bounding box center [421, 49] width 843 height 38
drag, startPoint x: 455, startPoint y: 46, endPoint x: 428, endPoint y: 46, distance: 27.3
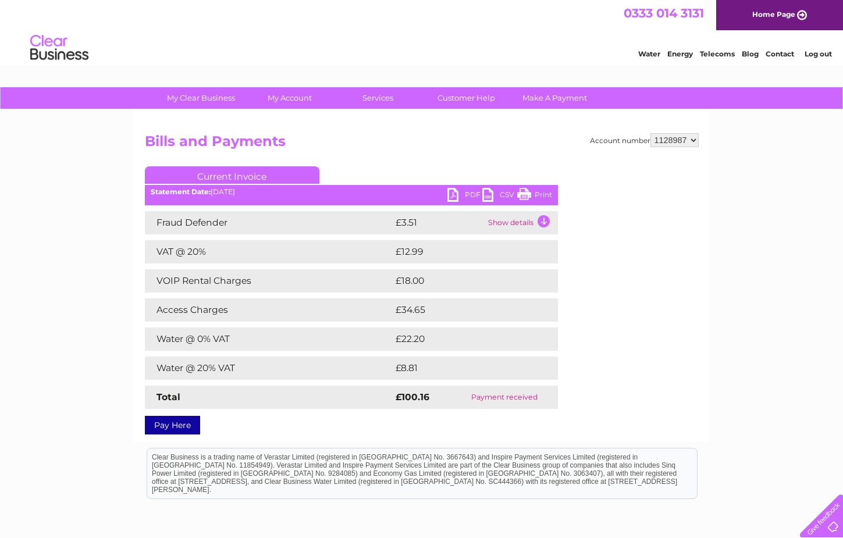
click at [454, 46] on div "Water Energy Telecoms Blog Contact Log out" at bounding box center [421, 49] width 843 height 38
click at [427, 41] on div "Water Energy Telecoms Blog Contact Log out" at bounding box center [421, 49] width 843 height 38
click at [338, 38] on div "Water Energy Telecoms Blog Contact Log out" at bounding box center [421, 49] width 843 height 38
drag, startPoint x: 397, startPoint y: 47, endPoint x: 386, endPoint y: 46, distance: 11.1
drag, startPoint x: 383, startPoint y: 46, endPoint x: 374, endPoint y: 45, distance: 9.3
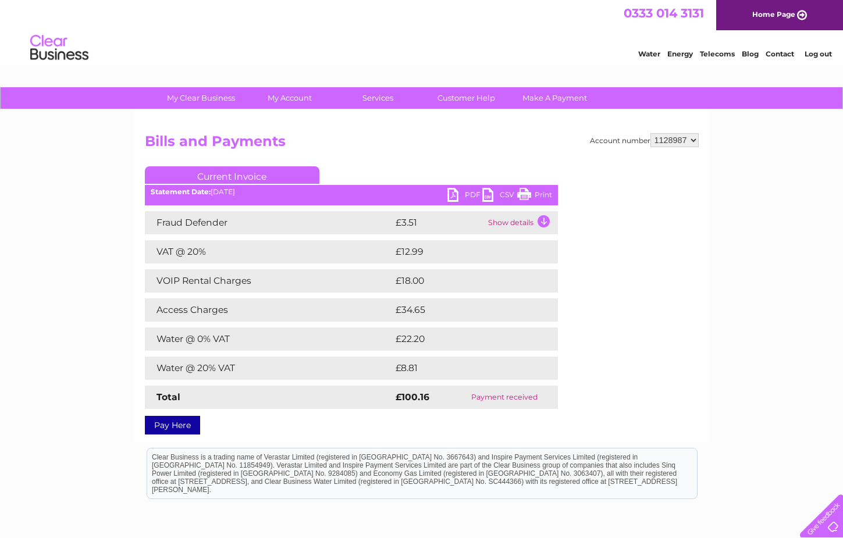
click at [374, 45] on div "Water Energy Telecoms Blog Contact Log out" at bounding box center [421, 49] width 843 height 38
click at [351, 44] on div "Water Energy Telecoms Blog Contact Log out" at bounding box center [421, 49] width 843 height 38
click at [348, 44] on div "Water Energy Telecoms Blog Contact Log out" at bounding box center [421, 49] width 843 height 38
click at [336, 47] on div "Water Energy Telecoms Blog Contact Log out" at bounding box center [421, 49] width 843 height 38
click at [324, 47] on div "Water Energy Telecoms Blog Contact Log out" at bounding box center [421, 49] width 843 height 38
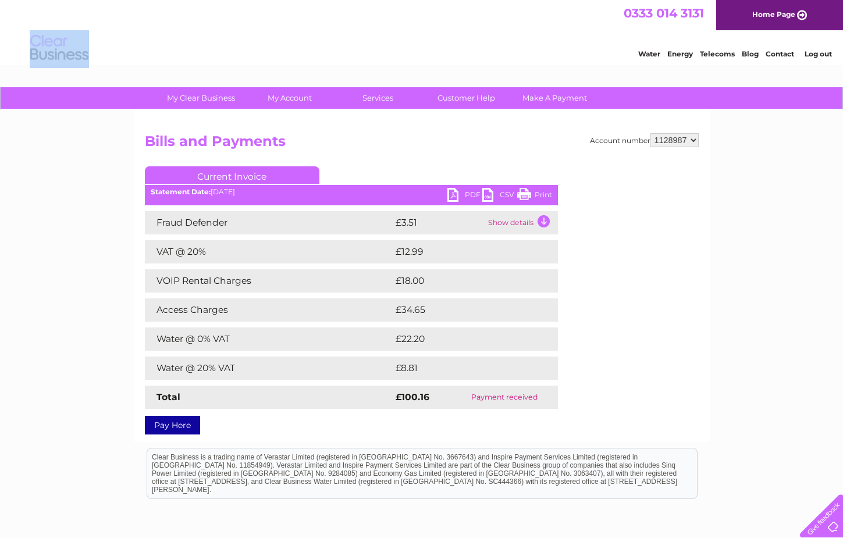
drag, startPoint x: 281, startPoint y: 53, endPoint x: 268, endPoint y: 55, distance: 13.6
click at [275, 55] on div "Water Energy Telecoms Blog Contact Log out" at bounding box center [421, 49] width 843 height 38
click at [262, 55] on div "Water Energy Telecoms Blog Contact Log out" at bounding box center [421, 49] width 843 height 38
click at [286, 56] on div "Water Energy Telecoms Blog Contact Log out" at bounding box center [421, 49] width 843 height 38
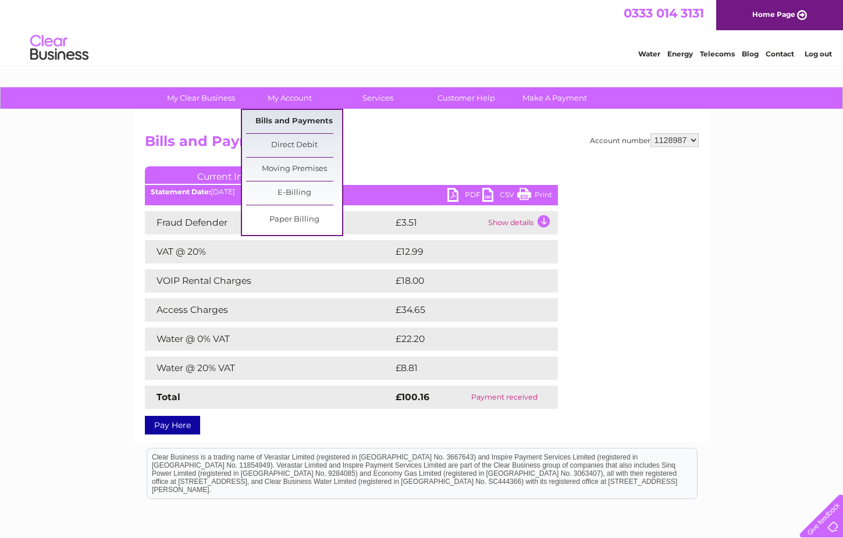
click at [282, 117] on link "Bills and Payments" at bounding box center [294, 121] width 96 height 23
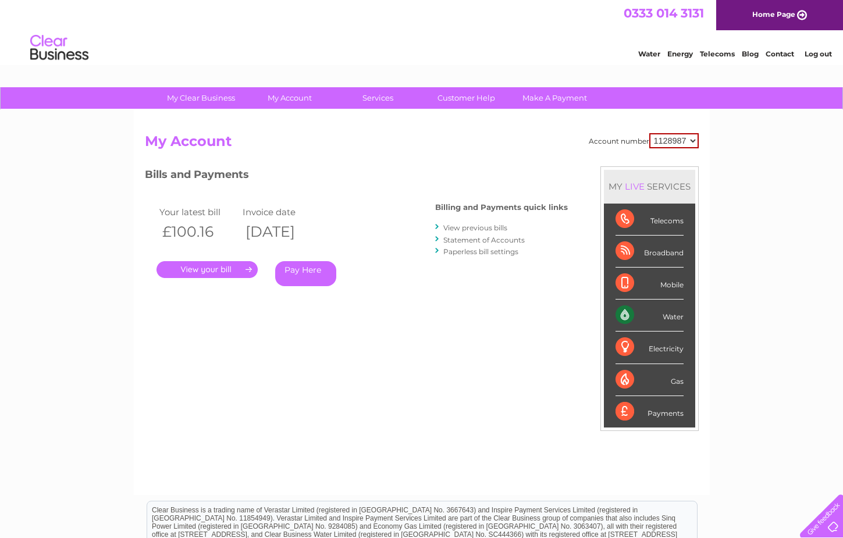
click at [482, 231] on link "View previous bills" at bounding box center [475, 227] width 64 height 9
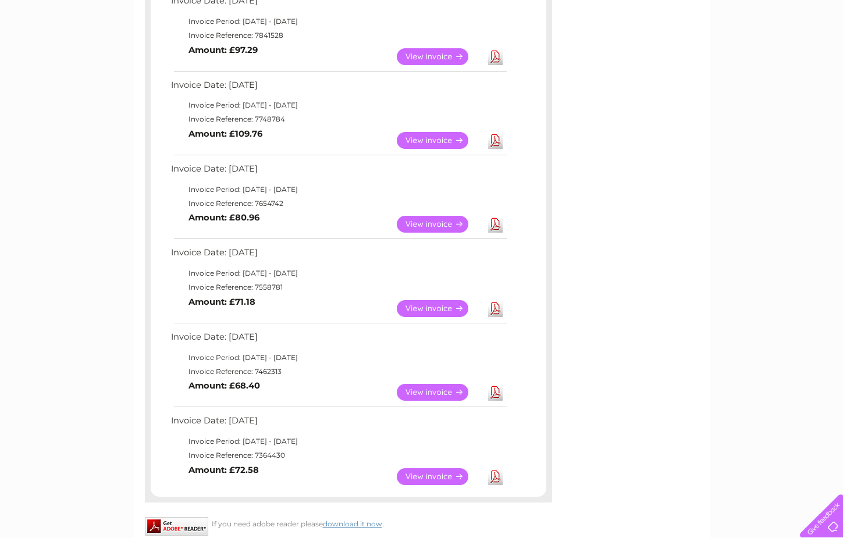
scroll to position [415, 0]
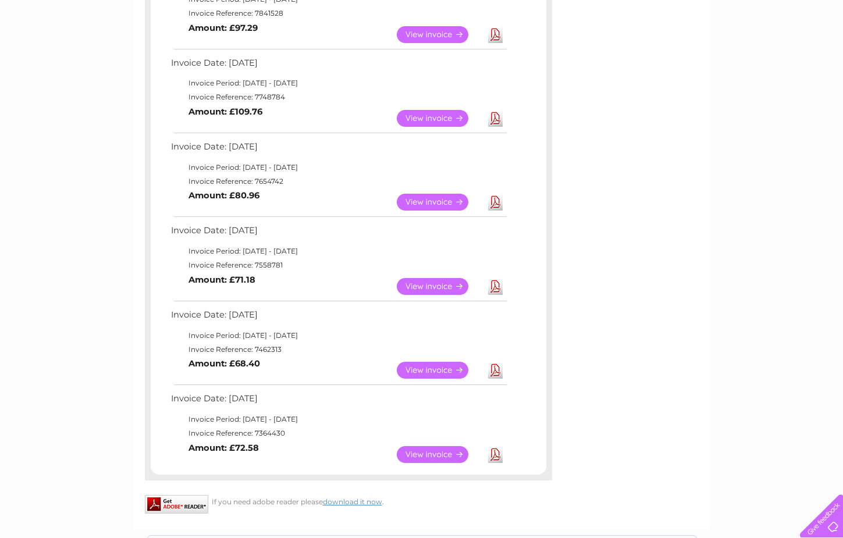
click at [448, 371] on link "View" at bounding box center [439, 370] width 85 height 17
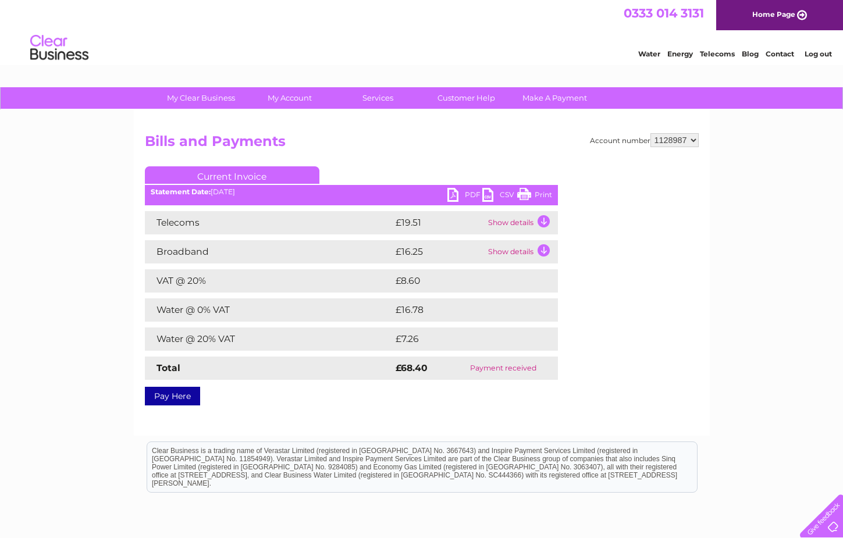
drag, startPoint x: 163, startPoint y: 120, endPoint x: 147, endPoint y: 128, distance: 18.2
click at [147, 129] on div "Account number 1128987 Bills and Payments Current Invoice PDF CSV Print" at bounding box center [422, 273] width 576 height 326
click at [149, 140] on h2 "Bills and Payments" at bounding box center [422, 144] width 554 height 22
drag, startPoint x: 147, startPoint y: 140, endPoint x: 284, endPoint y: 139, distance: 137.2
click at [284, 139] on h2 "Bills and Payments" at bounding box center [422, 144] width 554 height 22
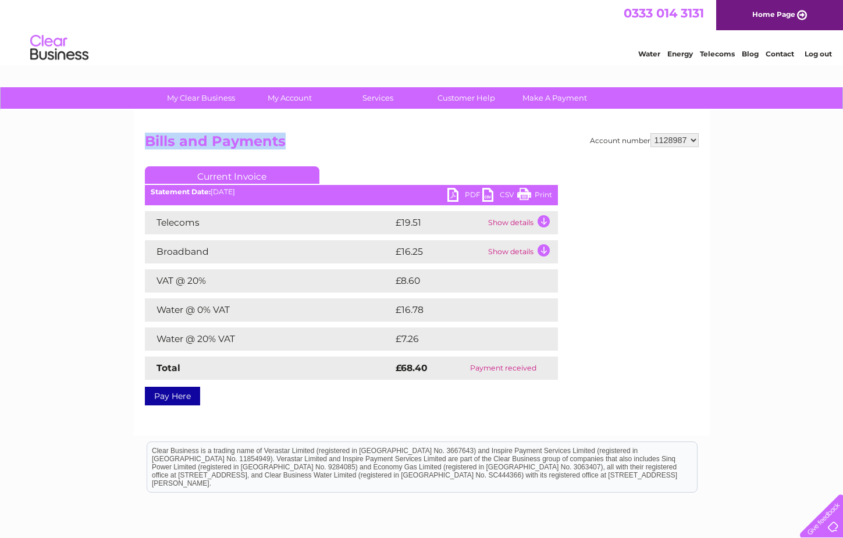
click at [284, 138] on h2 "Bills and Payments" at bounding box center [422, 144] width 554 height 22
drag, startPoint x: 295, startPoint y: 139, endPoint x: 151, endPoint y: 145, distance: 144.4
click at [151, 145] on h2 "Bills and Payments" at bounding box center [422, 144] width 554 height 22
click at [150, 145] on h2 "Bills and Payments" at bounding box center [422, 144] width 554 height 22
drag, startPoint x: 142, startPoint y: 140, endPoint x: 305, endPoint y: 135, distance: 162.9
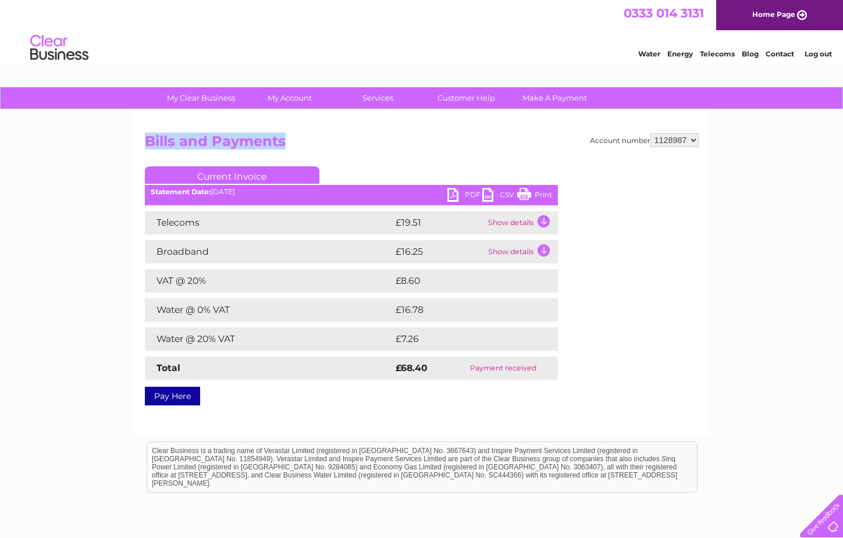
click at [305, 135] on div "Account number 1128987 Bills and Payments Current Invoice PDF CSV Print" at bounding box center [422, 273] width 576 height 326
click at [301, 137] on h2 "Bills and Payments" at bounding box center [422, 144] width 554 height 22
drag, startPoint x: 297, startPoint y: 141, endPoint x: 156, endPoint y: 140, distance: 140.2
click at [156, 140] on h2 "Bills and Payments" at bounding box center [422, 144] width 554 height 22
drag, startPoint x: 145, startPoint y: 139, endPoint x: 256, endPoint y: 137, distance: 111.1
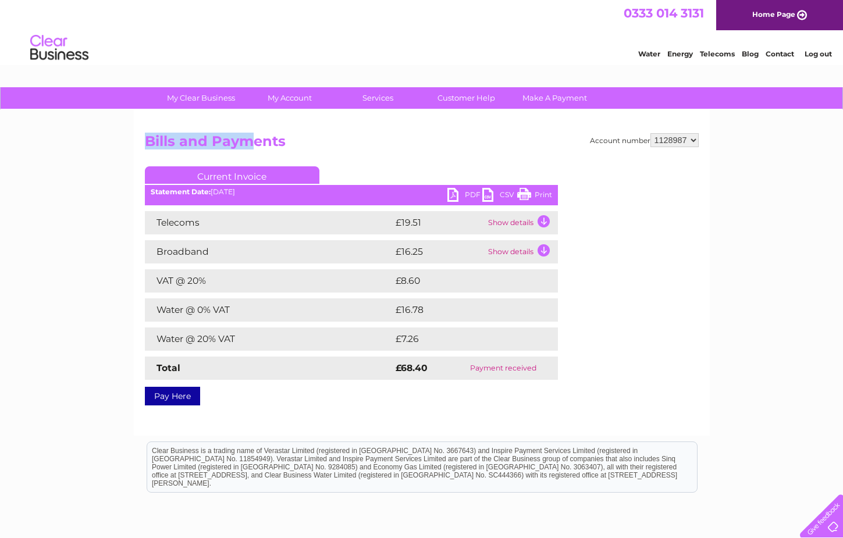
click at [256, 137] on h2 "Bills and Payments" at bounding box center [422, 144] width 554 height 22
drag, startPoint x: 259, startPoint y: 138, endPoint x: 159, endPoint y: 138, distance: 100.6
click at [162, 138] on h2 "Bills and Payments" at bounding box center [422, 144] width 554 height 22
drag, startPoint x: 144, startPoint y: 138, endPoint x: 247, endPoint y: 136, distance: 102.4
click at [247, 136] on div "Account number 1128987 Bills and Payments Current Invoice PDF CSV Print" at bounding box center [422, 273] width 576 height 326
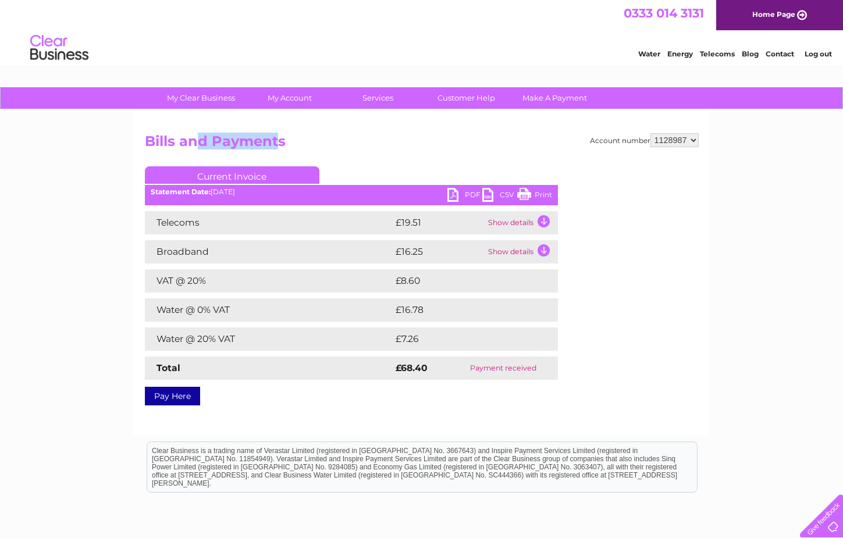
drag, startPoint x: 280, startPoint y: 134, endPoint x: 191, endPoint y: 137, distance: 89.0
click at [191, 137] on h2 "Bills and Payments" at bounding box center [422, 144] width 554 height 22
drag, startPoint x: 142, startPoint y: 132, endPoint x: 229, endPoint y: 132, distance: 86.7
click at [229, 132] on div "Account number 1128987 Bills and Payments Current Invoice PDF CSV Print" at bounding box center [422, 273] width 576 height 326
drag, startPoint x: 295, startPoint y: 140, endPoint x: 157, endPoint y: 141, distance: 137.8
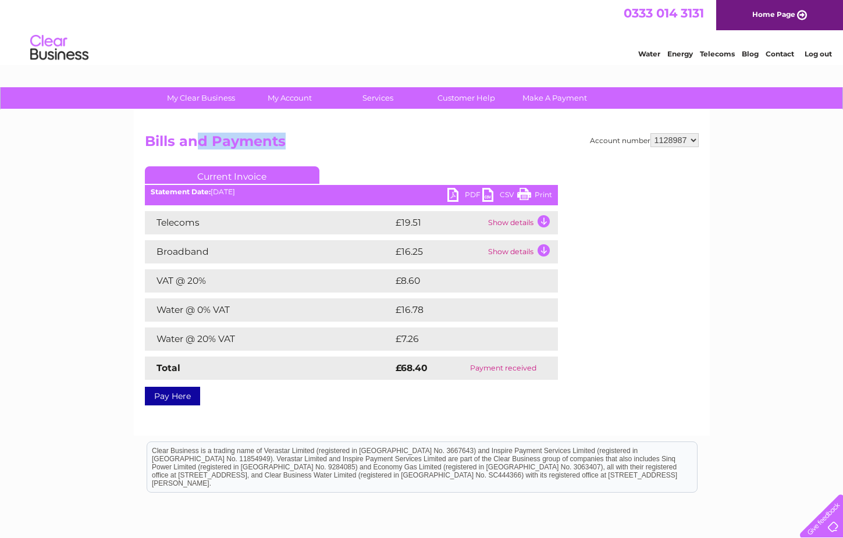
click at [183, 144] on h2 "Bills and Payments" at bounding box center [422, 144] width 554 height 22
drag, startPoint x: 190, startPoint y: 141, endPoint x: 269, endPoint y: 141, distance: 79.7
click at [265, 141] on div "My Clear Business Login Details My Details My Preferences Link Account My Accou…" at bounding box center [421, 360] width 843 height 547
drag, startPoint x: 297, startPoint y: 140, endPoint x: 137, endPoint y: 145, distance: 160.0
click at [155, 148] on h2 "Bills and Payments" at bounding box center [422, 144] width 554 height 22
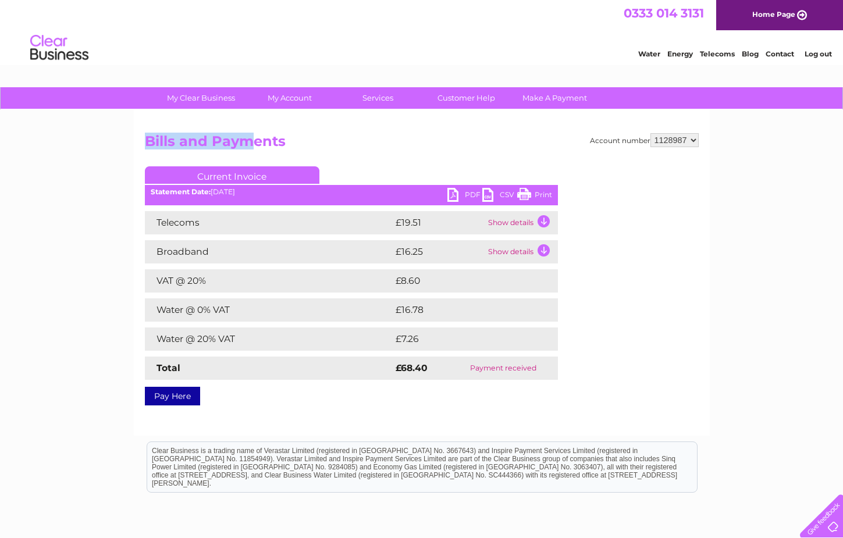
drag, startPoint x: 143, startPoint y: 145, endPoint x: 262, endPoint y: 146, distance: 118.6
click at [253, 146] on div "Account number 1128987 Bills and Payments Current Invoice PDF CSV Print" at bounding box center [422, 273] width 576 height 326
drag, startPoint x: 285, startPoint y: 146, endPoint x: 156, endPoint y: 144, distance: 128.5
click at [156, 144] on h2 "Bills and Payments" at bounding box center [422, 144] width 554 height 22
drag, startPoint x: 132, startPoint y: 139, endPoint x: 278, endPoint y: 142, distance: 146.0
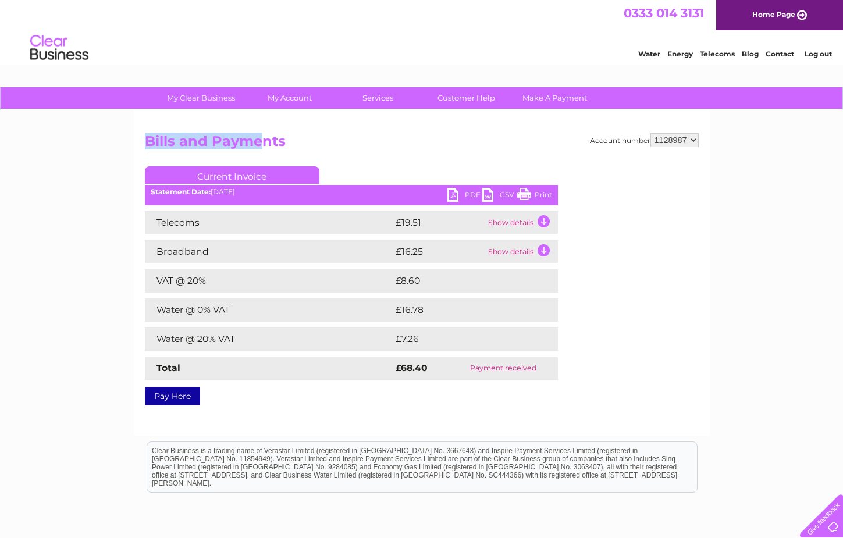
click at [265, 141] on div "My Clear Business Login Details My Details My Preferences Link Account My Accou…" at bounding box center [421, 360] width 843 height 547
drag, startPoint x: 284, startPoint y: 143, endPoint x: 157, endPoint y: 144, distance: 127.4
click at [166, 144] on h2 "Bills and Payments" at bounding box center [422, 144] width 554 height 22
drag, startPoint x: 137, startPoint y: 144, endPoint x: 266, endPoint y: 146, distance: 129.1
click at [258, 145] on div "Account number 1128987 Bills and Payments Current Invoice PDF CSV Print" at bounding box center [422, 273] width 576 height 326
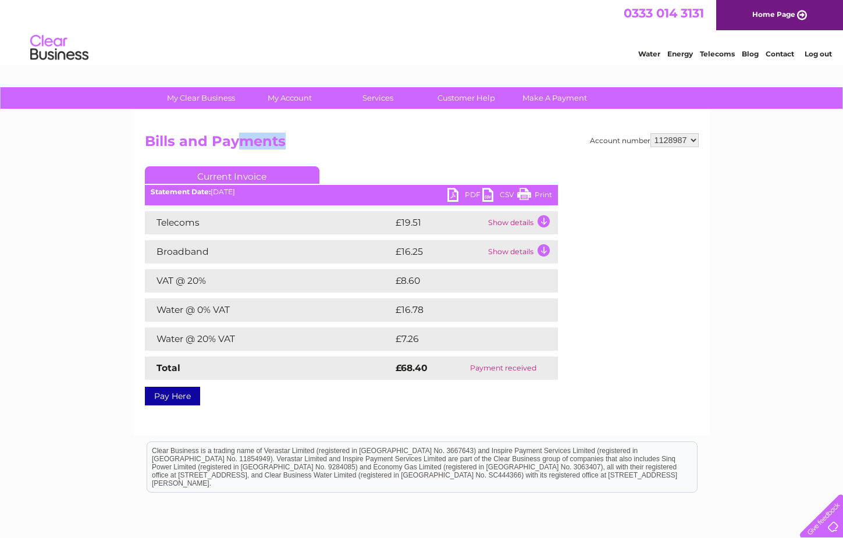
drag, startPoint x: 335, startPoint y: 153, endPoint x: 213, endPoint y: 152, distance: 121.5
click at [213, 152] on h2 "Bills and Payments" at bounding box center [422, 144] width 554 height 22
drag, startPoint x: 181, startPoint y: 148, endPoint x: 142, endPoint y: 149, distance: 38.4
click at [155, 149] on h2 "Bills and Payments" at bounding box center [422, 144] width 554 height 22
drag, startPoint x: 133, startPoint y: 147, endPoint x: 166, endPoint y: 147, distance: 32.6
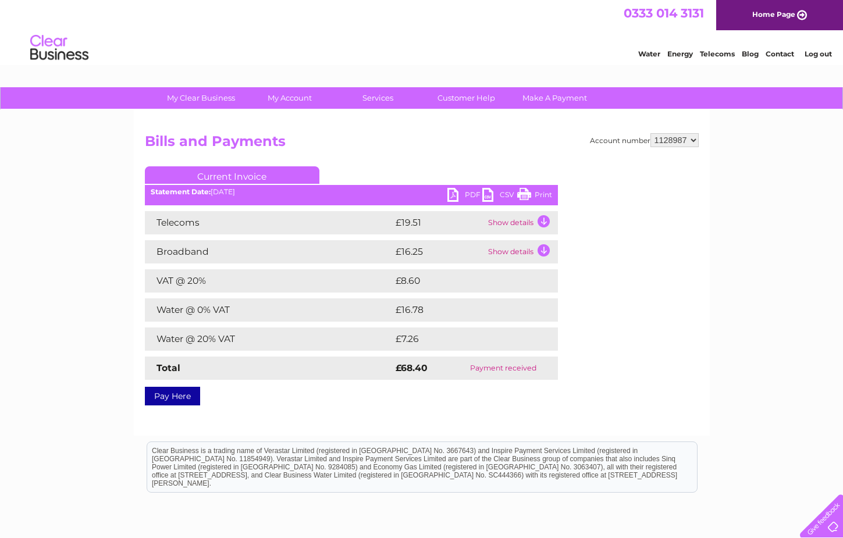
click at [141, 147] on div "My Clear Business Login Details My Details My Preferences Link Account My Accou…" at bounding box center [421, 360] width 843 height 547
drag, startPoint x: 228, startPoint y: 146, endPoint x: 222, endPoint y: 145, distance: 5.8
click at [222, 145] on h2 "Bills and Payments" at bounding box center [422, 144] width 554 height 22
click at [339, 133] on div "Account number 1128987 Bills and Payments Current Invoice PDF CSV Print" at bounding box center [422, 273] width 576 height 326
click at [327, 136] on h2 "Bills and Payments" at bounding box center [422, 144] width 554 height 22
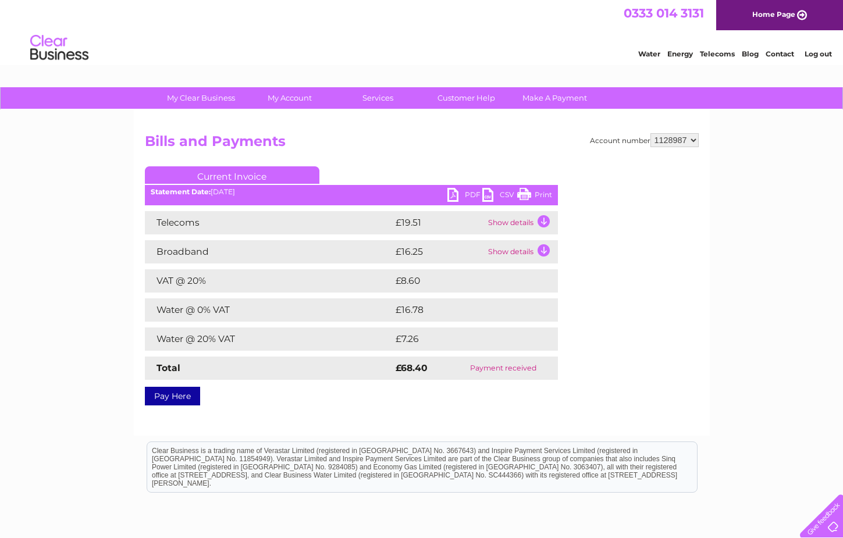
click at [362, 151] on h2 "Bills and Payments" at bounding box center [422, 144] width 554 height 22
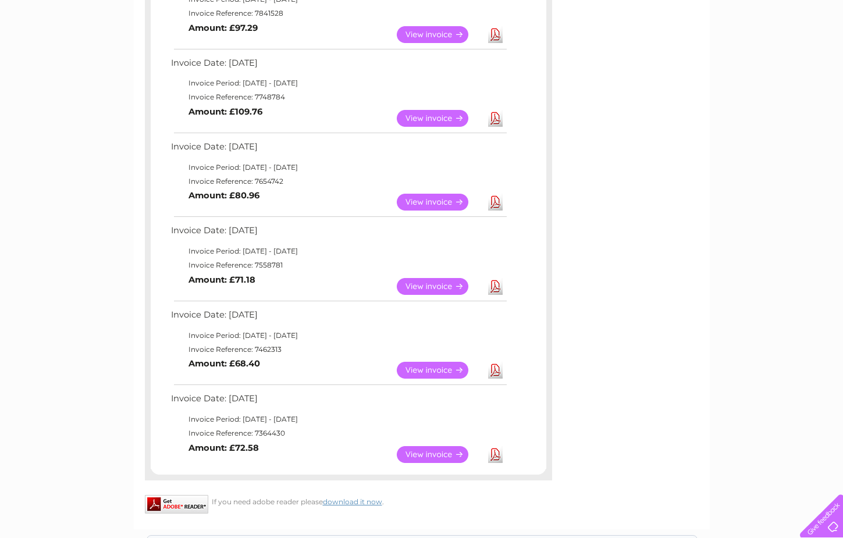
scroll to position [59, 0]
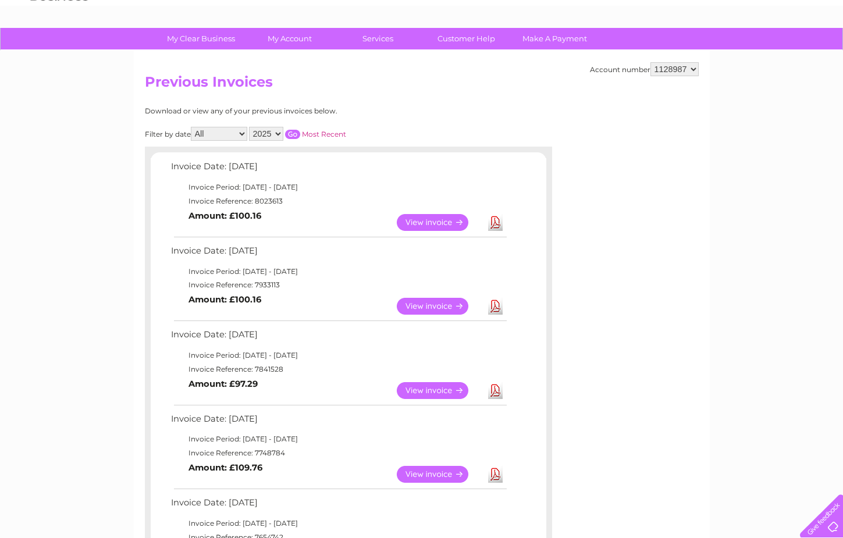
click at [418, 214] on link "View" at bounding box center [439, 222] width 85 height 17
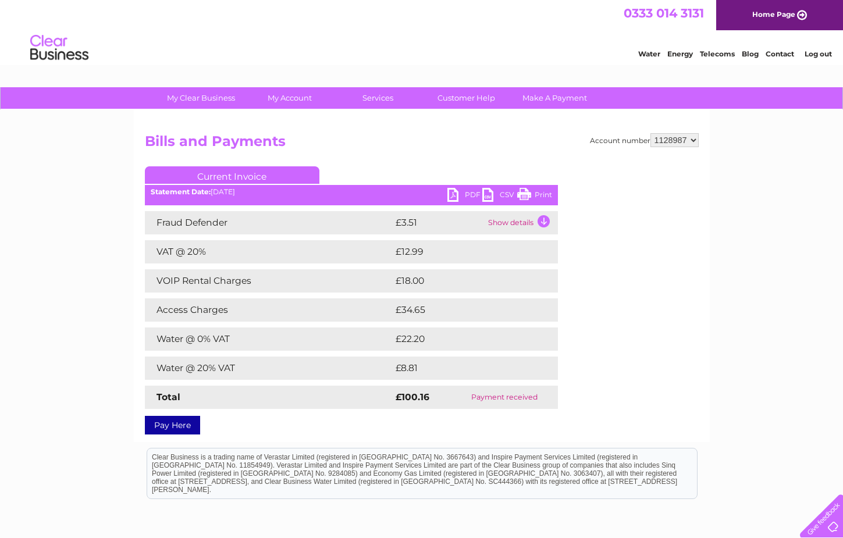
click at [127, 139] on div "My Clear Business Login Details My Details My Preferences Link Account My Accou…" at bounding box center [421, 364] width 843 height 554
drag, startPoint x: 129, startPoint y: 138, endPoint x: 116, endPoint y: 137, distance: 12.8
drag, startPoint x: 116, startPoint y: 137, endPoint x: 102, endPoint y: 134, distance: 13.7
click at [101, 134] on div "My Clear Business Login Details My Details My Preferences Link Account My Accou…" at bounding box center [421, 364] width 843 height 554
click at [145, 141] on h2 "Bills and Payments" at bounding box center [422, 144] width 554 height 22
